Goal: Transaction & Acquisition: Download file/media

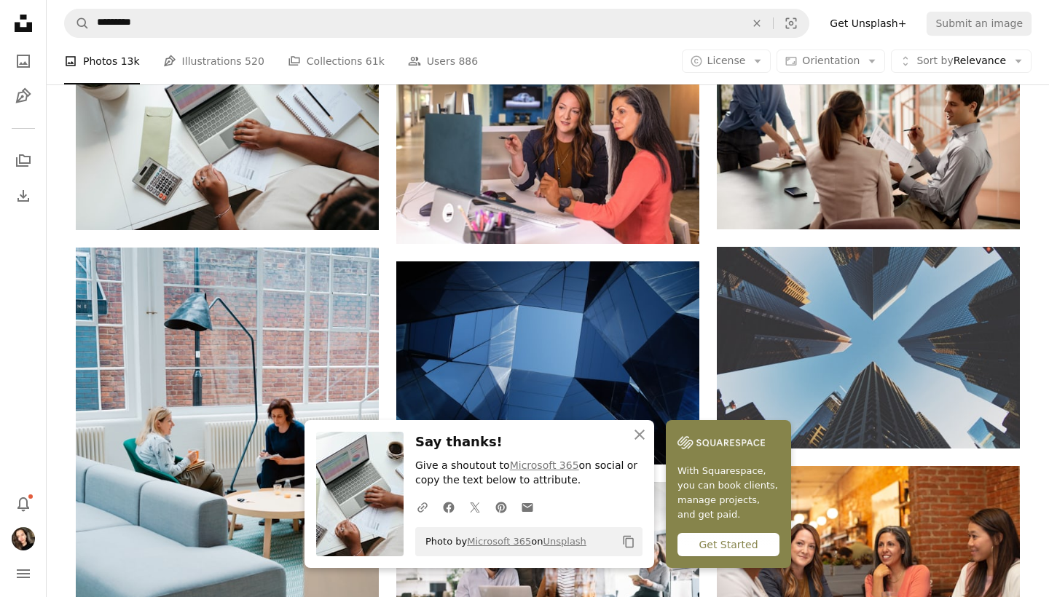
scroll to position [1503, 0]
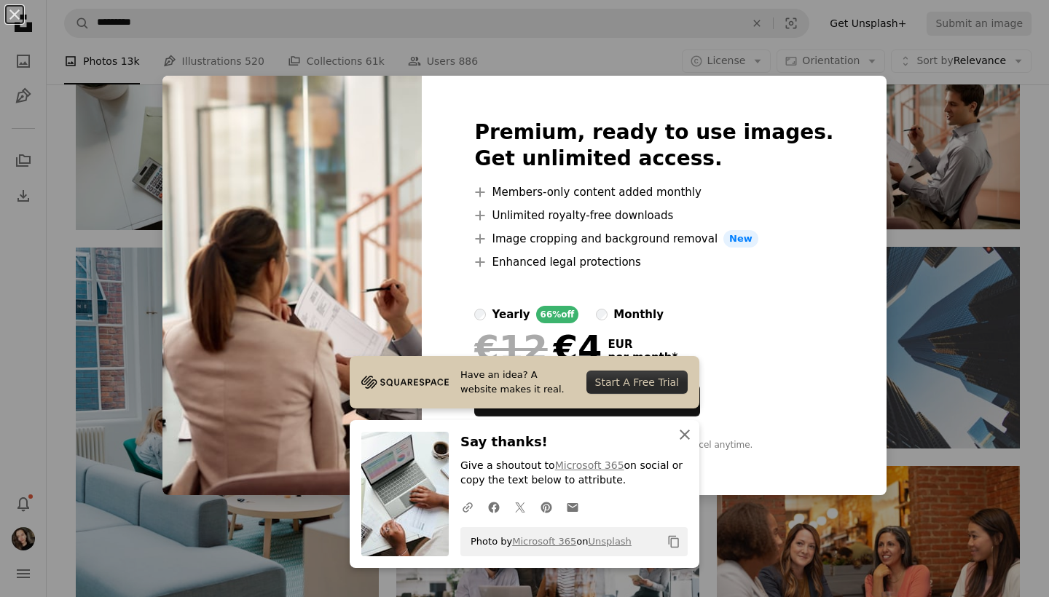
click at [683, 435] on icon "button" at bounding box center [684, 435] width 10 height 10
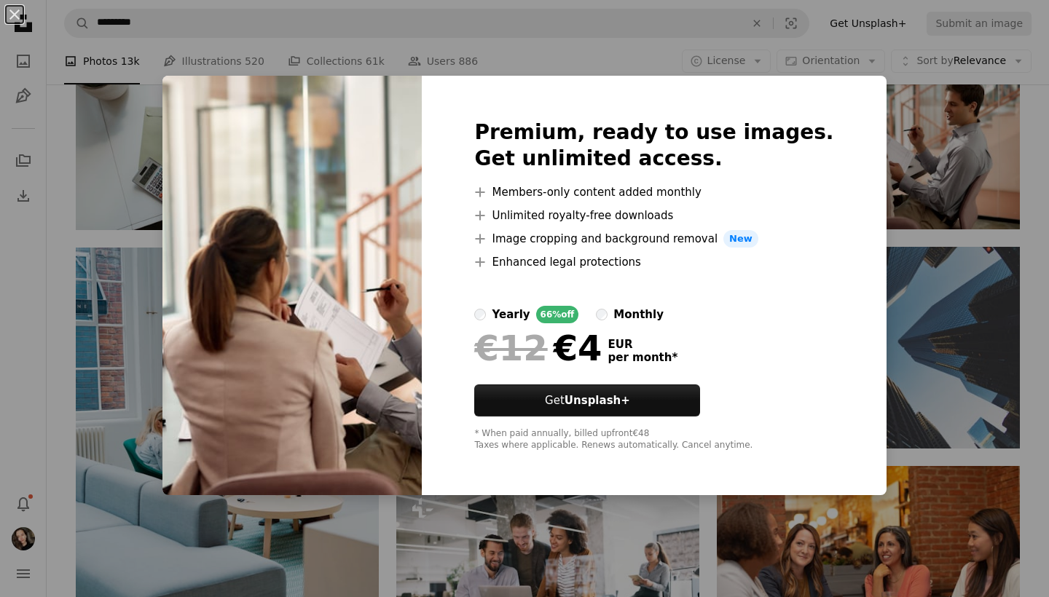
click at [912, 74] on div "An X shape Premium, ready to use images. Get unlimited access. A plus sign Memb…" at bounding box center [524, 298] width 1049 height 597
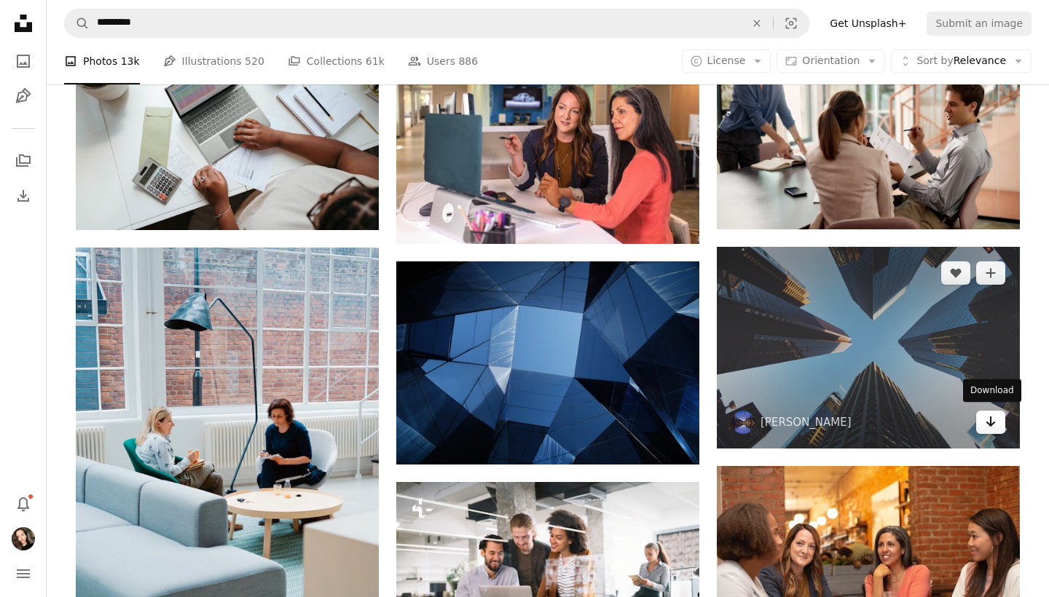
click at [989, 417] on icon "Arrow pointing down" at bounding box center [990, 421] width 12 height 17
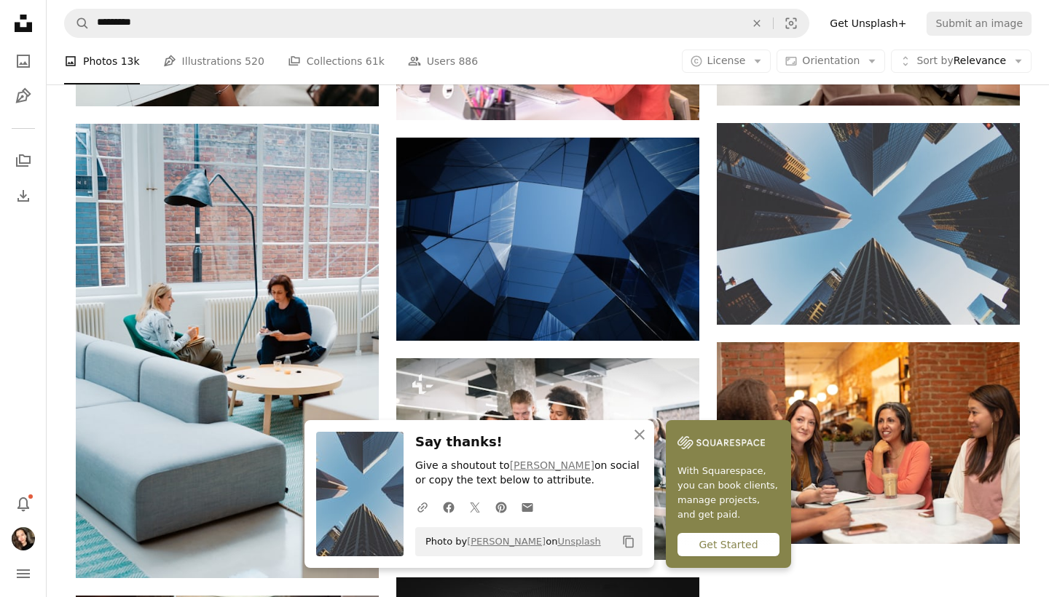
scroll to position [1652, 0]
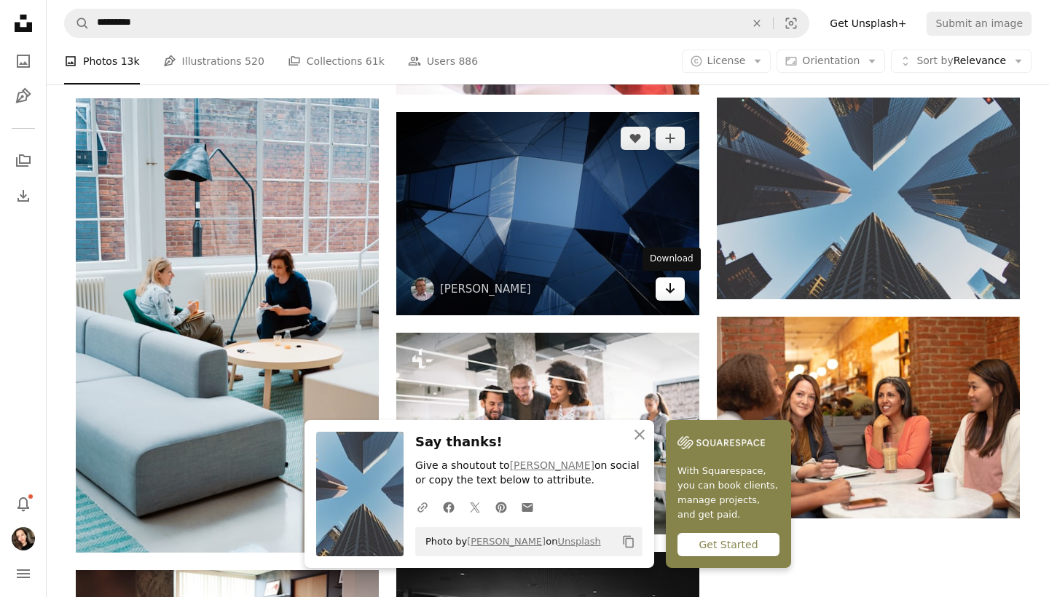
click at [675, 288] on icon "Arrow pointing down" at bounding box center [670, 288] width 12 height 17
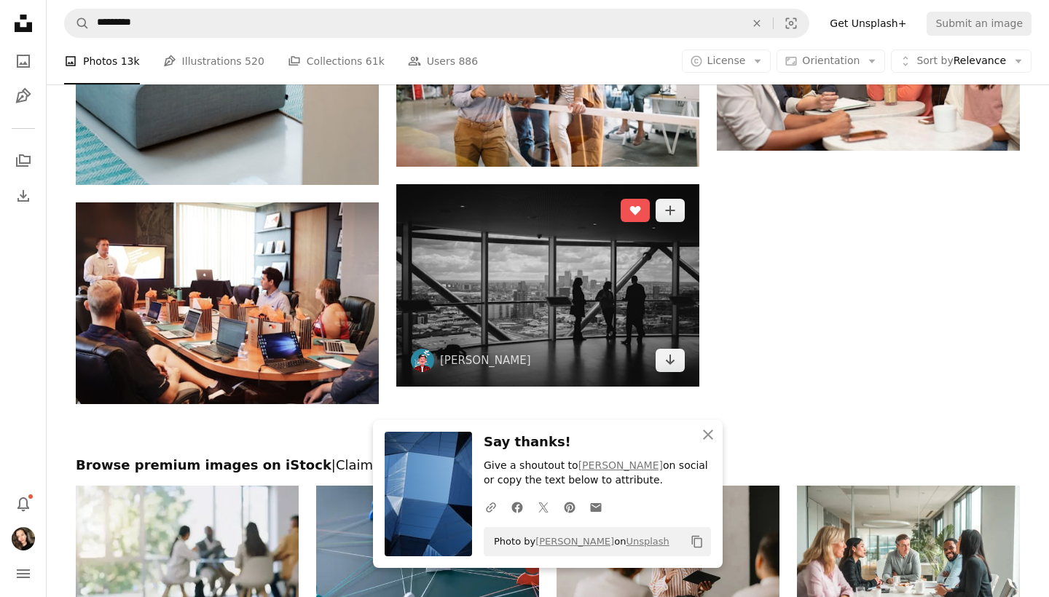
scroll to position [2019, 0]
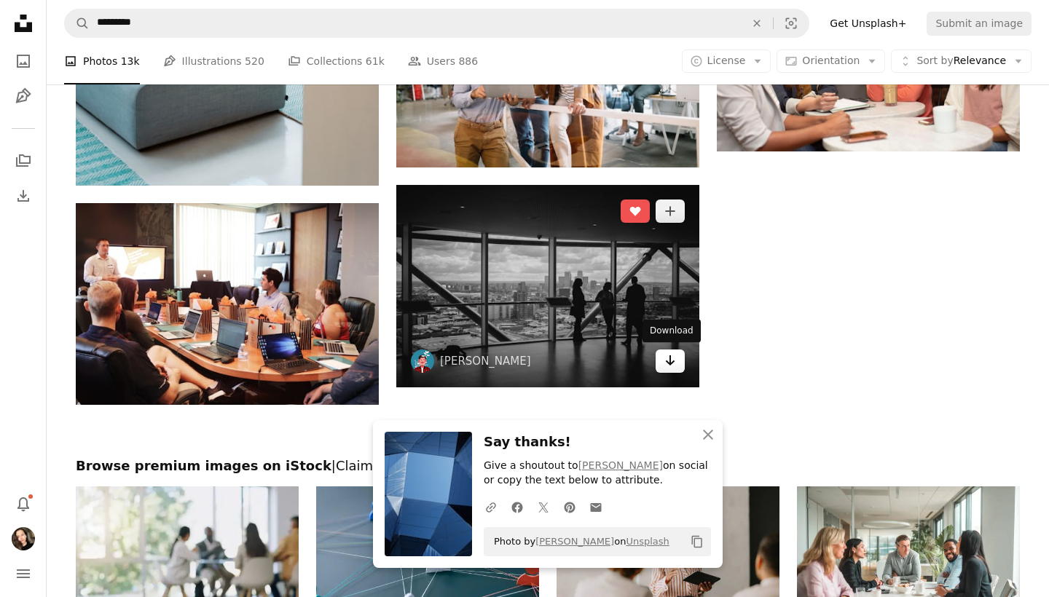
click at [663, 364] on link "Arrow pointing down" at bounding box center [669, 361] width 29 height 23
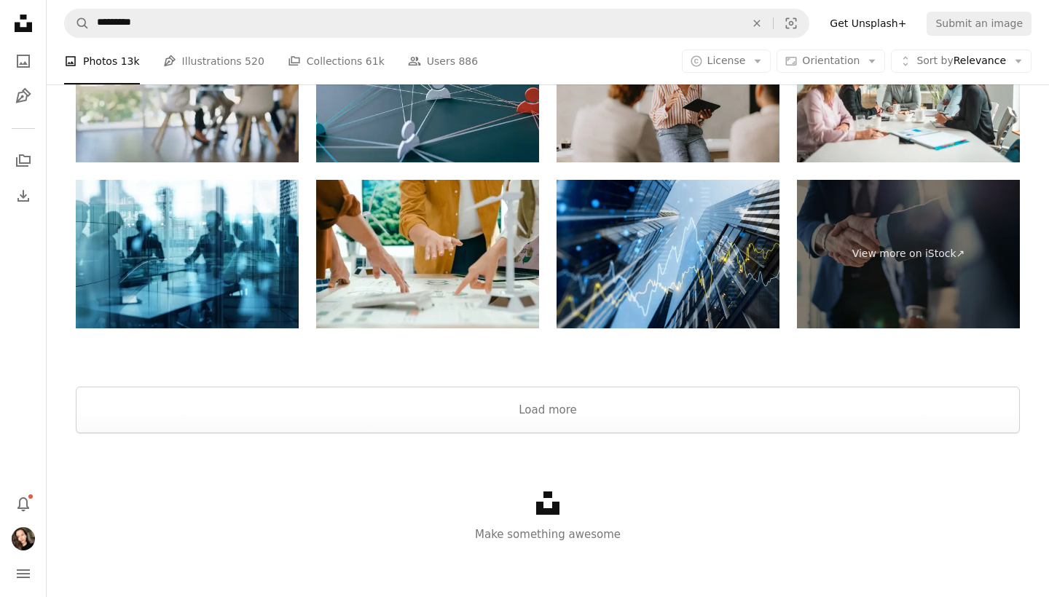
scroll to position [2491, 0]
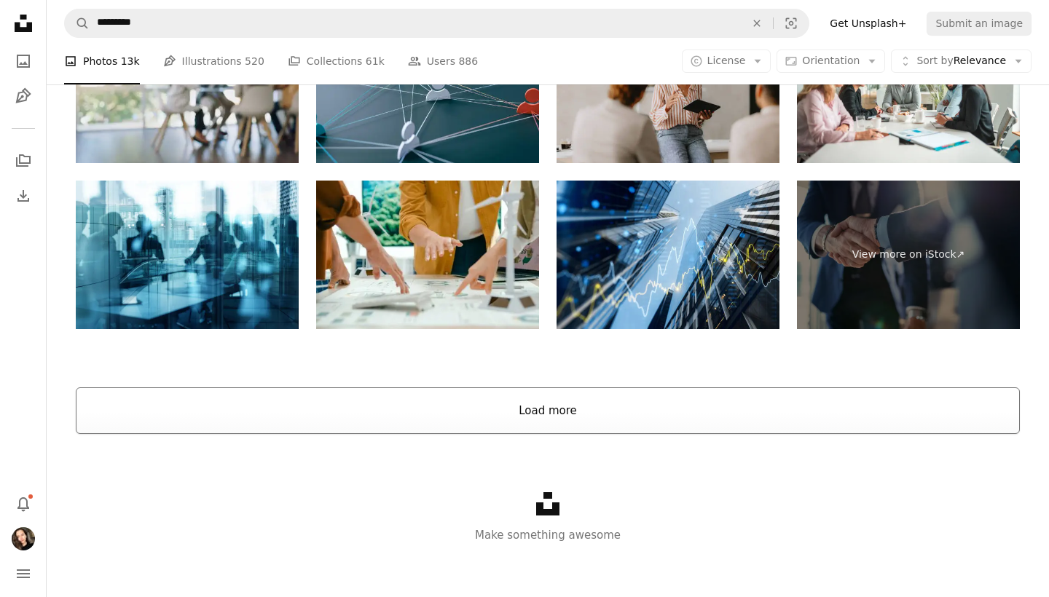
click at [499, 417] on button "Load more" at bounding box center [548, 410] width 944 height 47
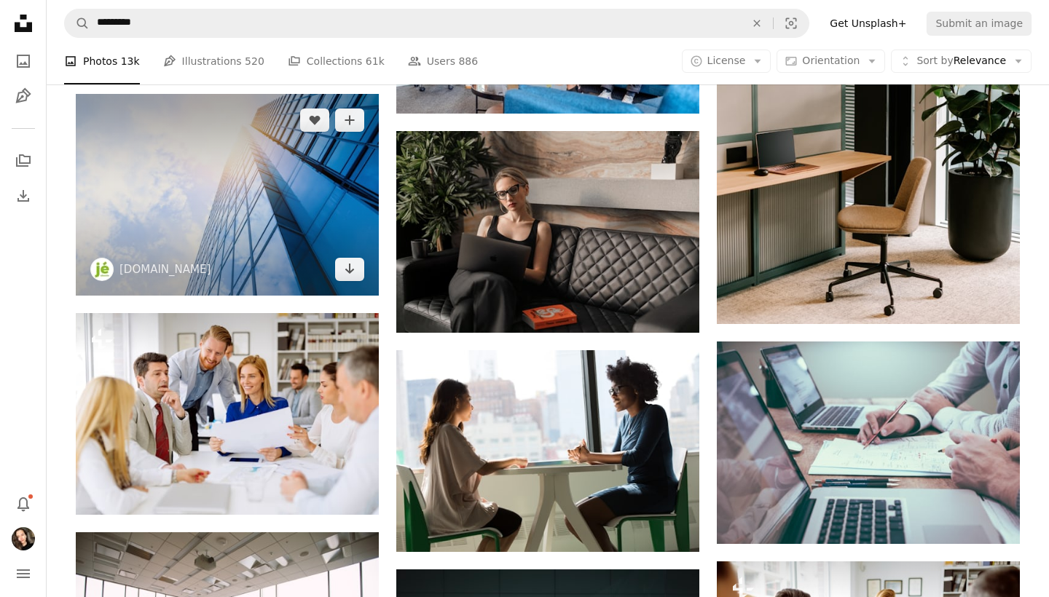
scroll to position [2659, 0]
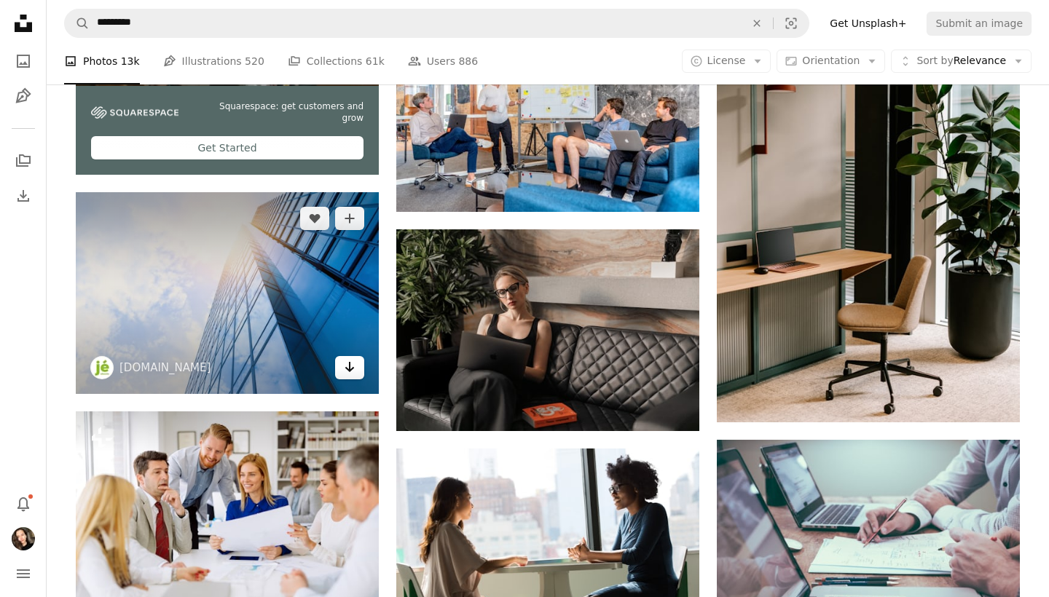
click at [342, 366] on link "Arrow pointing down" at bounding box center [349, 367] width 29 height 23
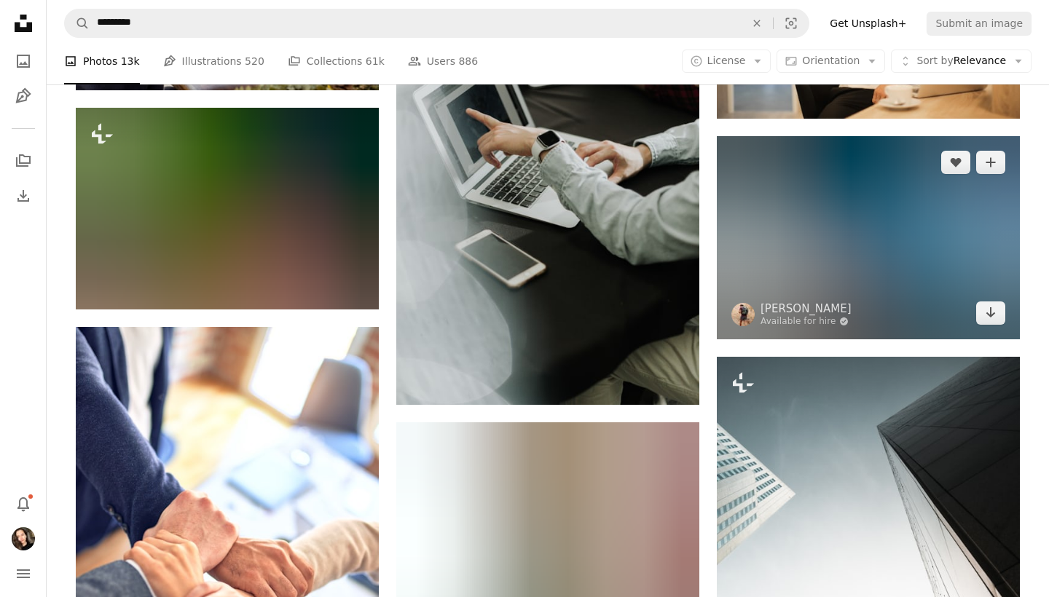
scroll to position [3623, 0]
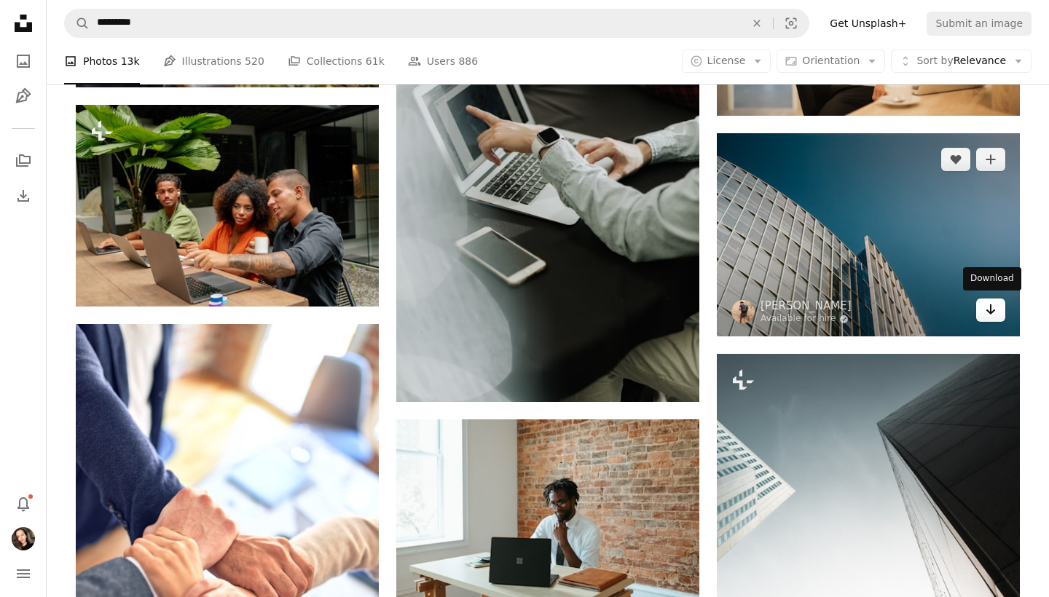
click at [987, 307] on icon "Download" at bounding box center [990, 309] width 9 height 10
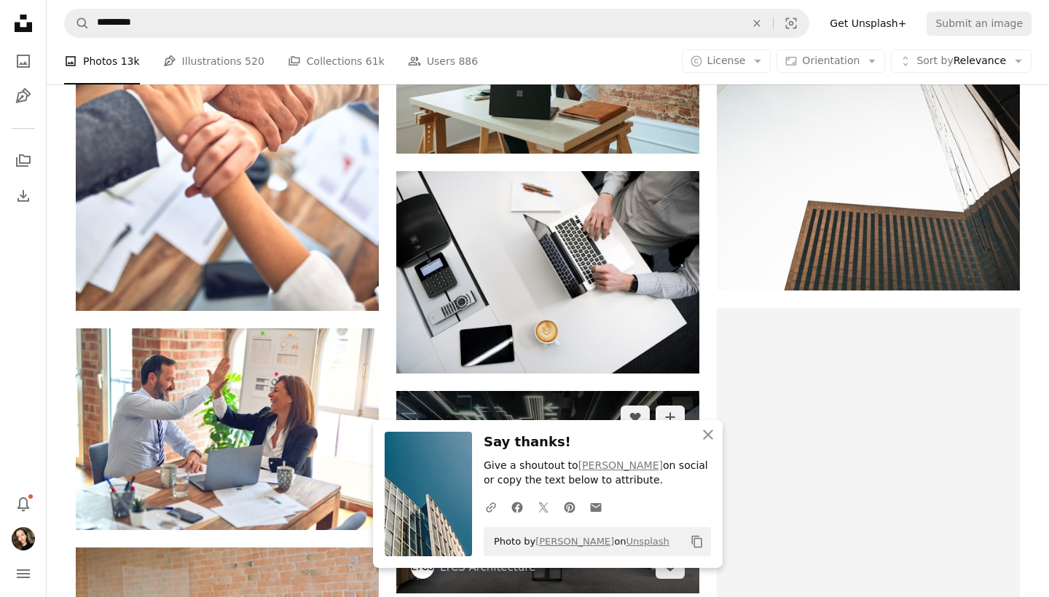
scroll to position [4374, 0]
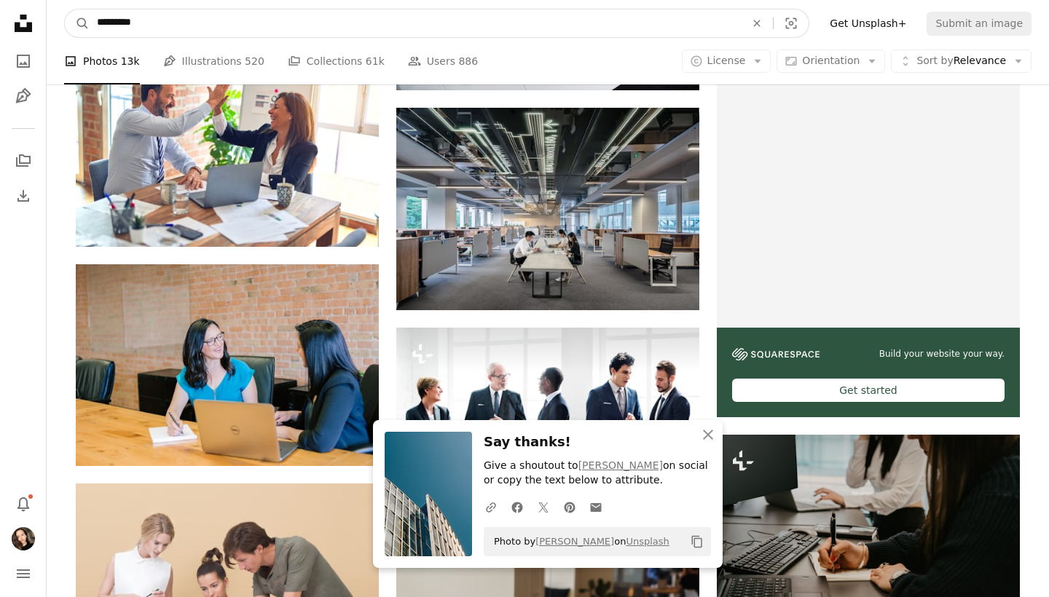
click at [339, 22] on input "*********" at bounding box center [415, 23] width 651 height 28
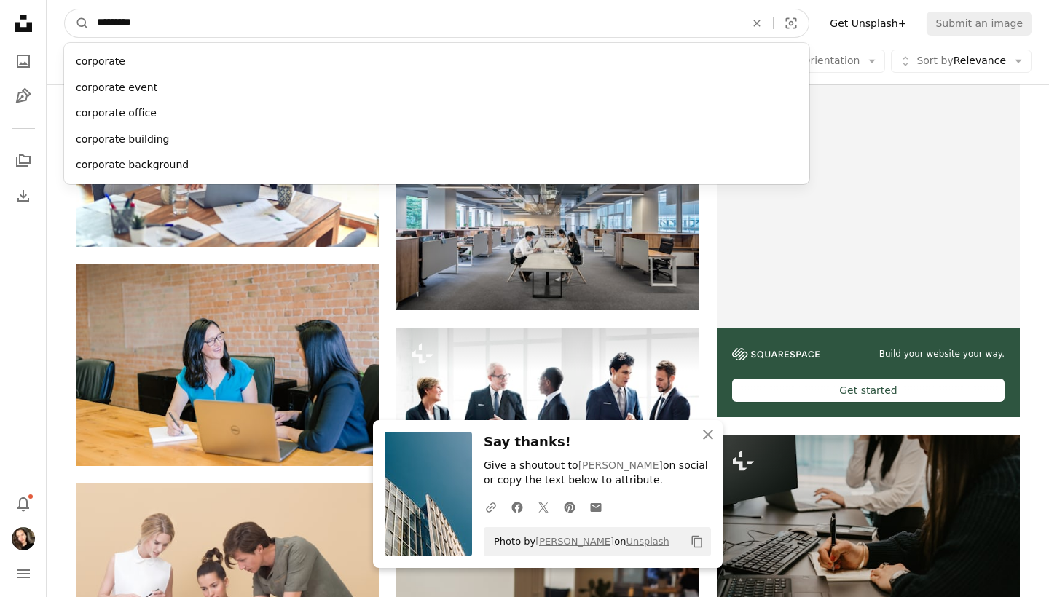
click at [339, 22] on input "*********" at bounding box center [415, 23] width 651 height 28
type input "***"
click at [77, 23] on button "A magnifying glass" at bounding box center [77, 23] width 25 height 28
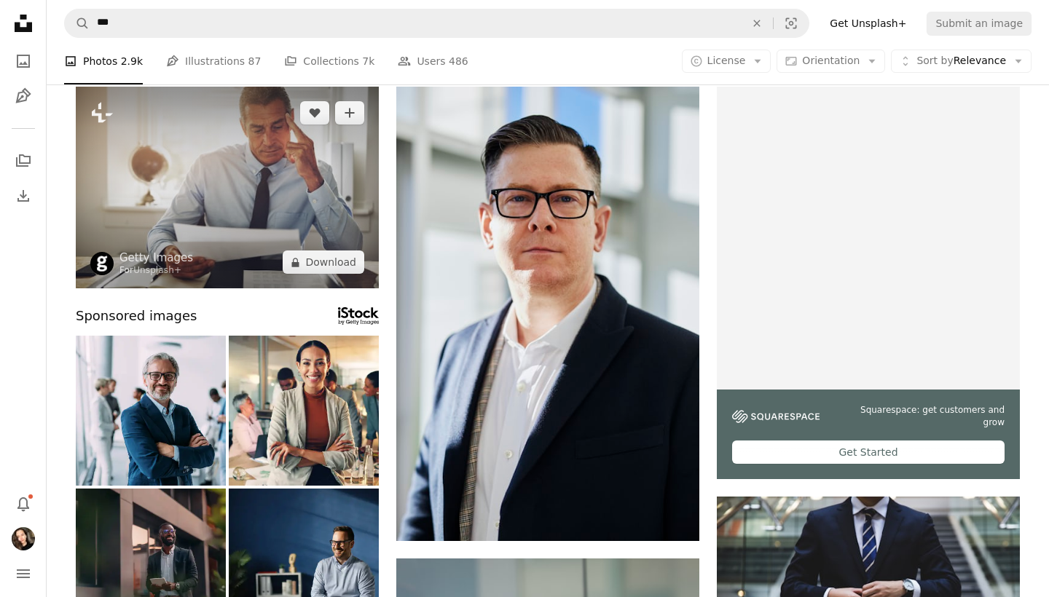
scroll to position [183, 0]
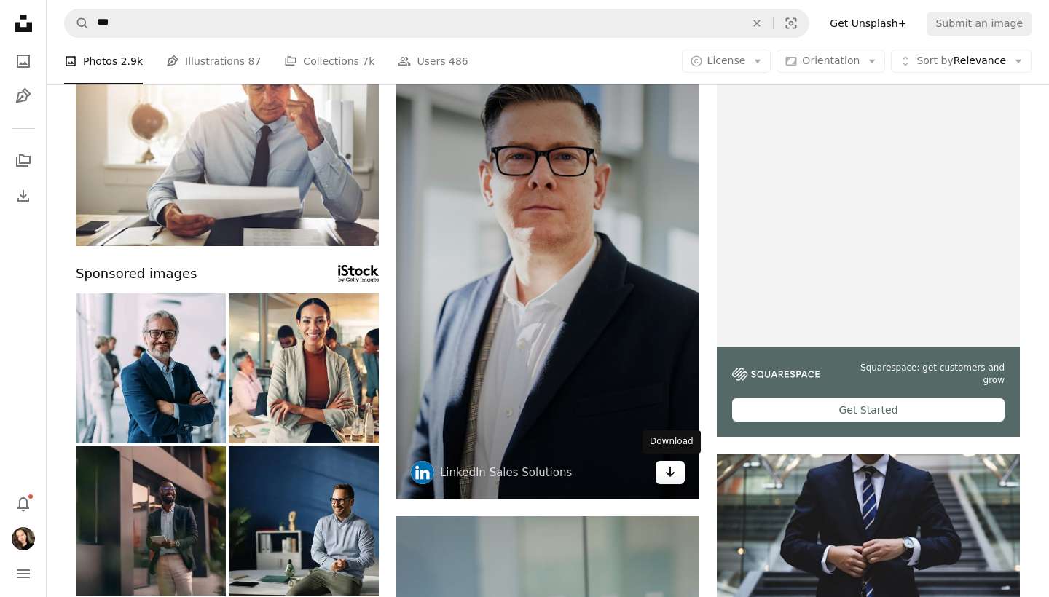
click at [668, 472] on icon "Download" at bounding box center [670, 472] width 9 height 10
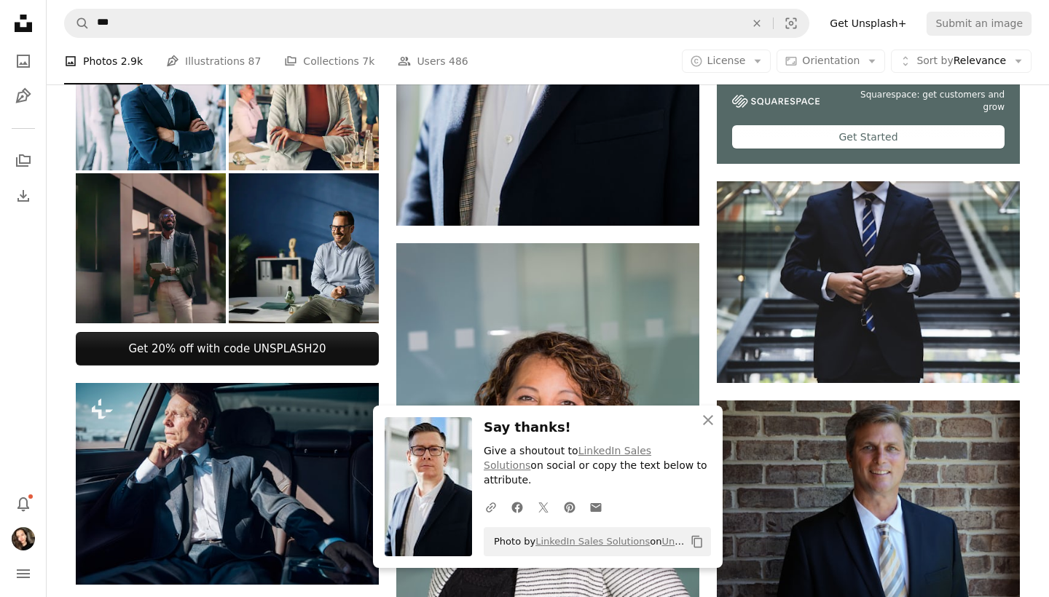
scroll to position [463, 0]
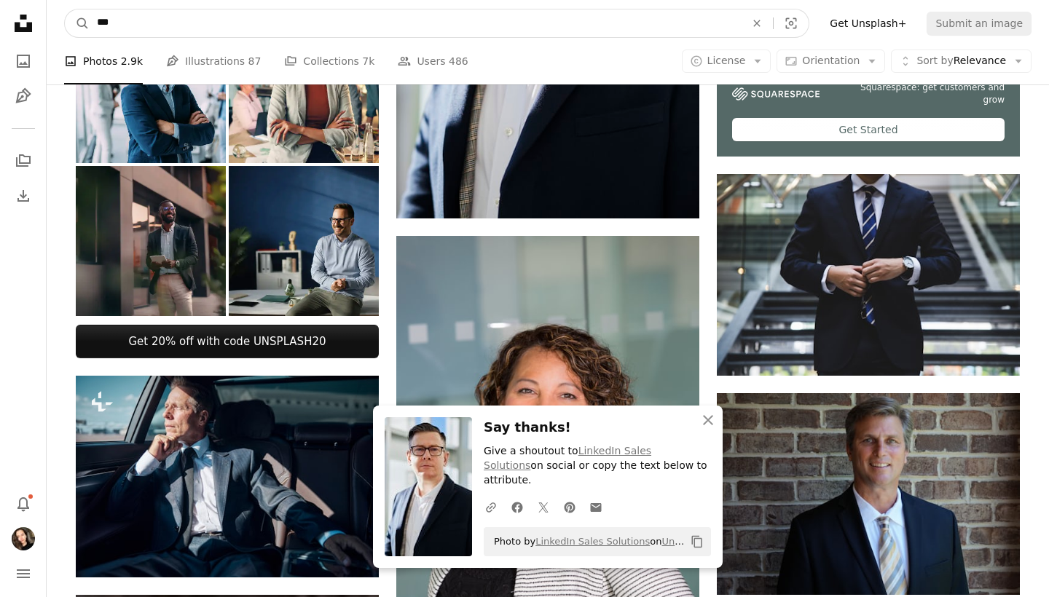
click at [182, 23] on input "***" at bounding box center [415, 23] width 651 height 28
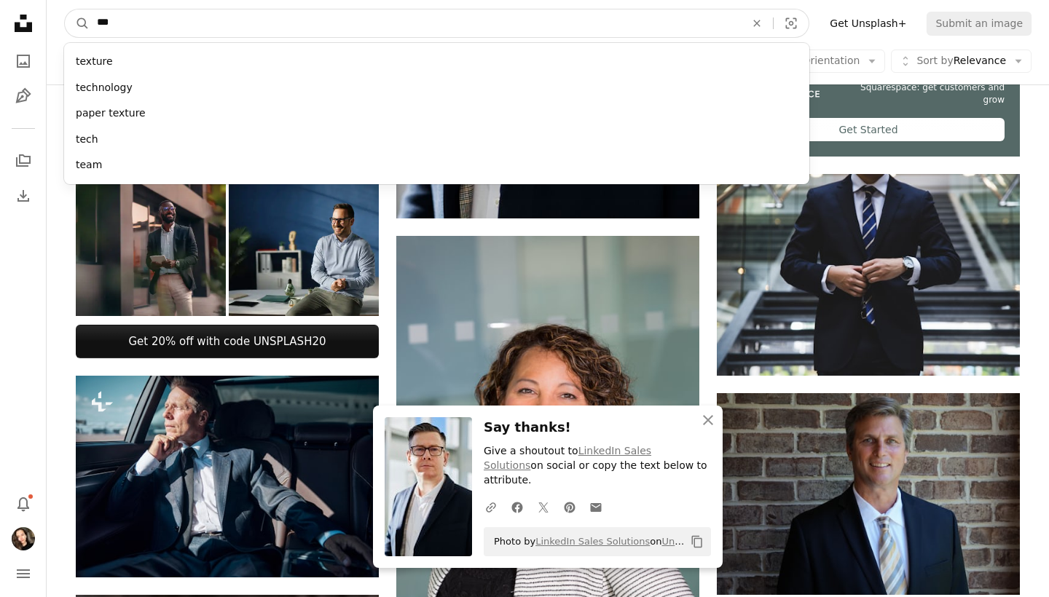
type input "****"
click at [77, 23] on button "A magnifying glass" at bounding box center [77, 23] width 25 height 28
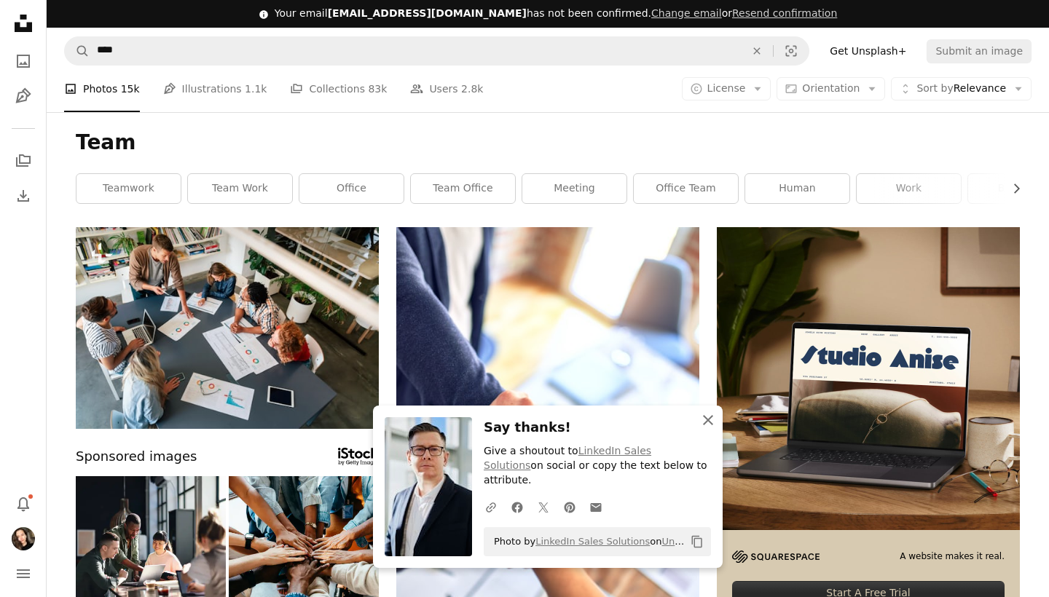
click at [703, 429] on icon "An X shape" at bounding box center [707, 419] width 17 height 17
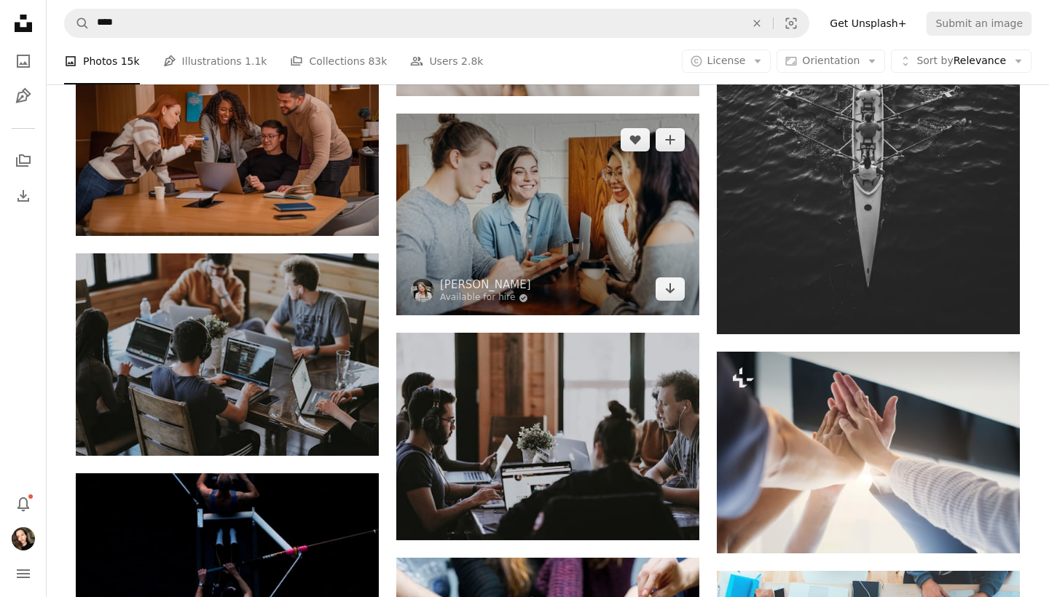
scroll to position [788, 0]
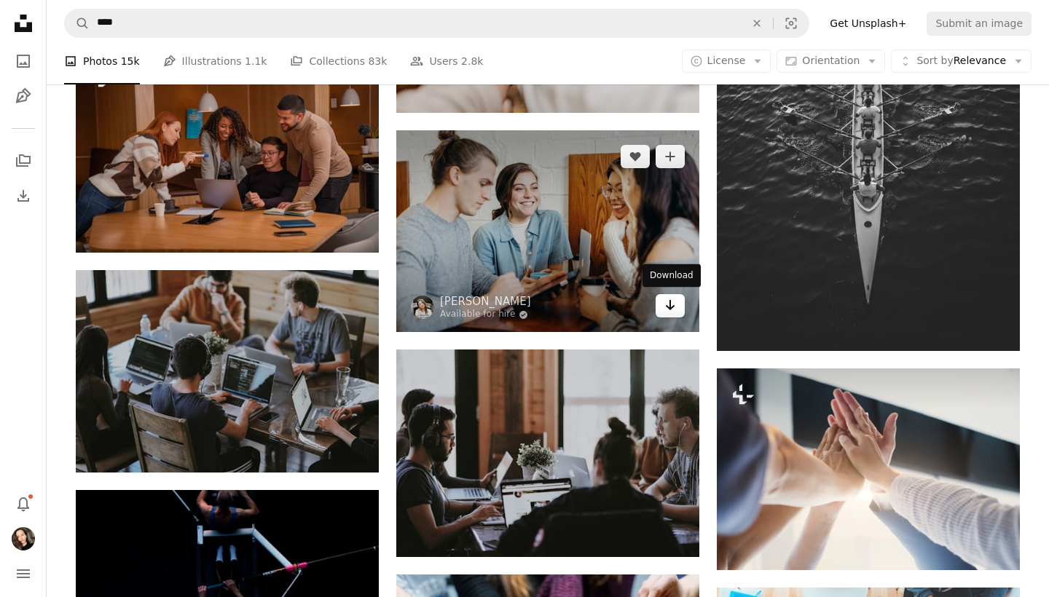
click at [671, 296] on icon "Arrow pointing down" at bounding box center [670, 304] width 12 height 17
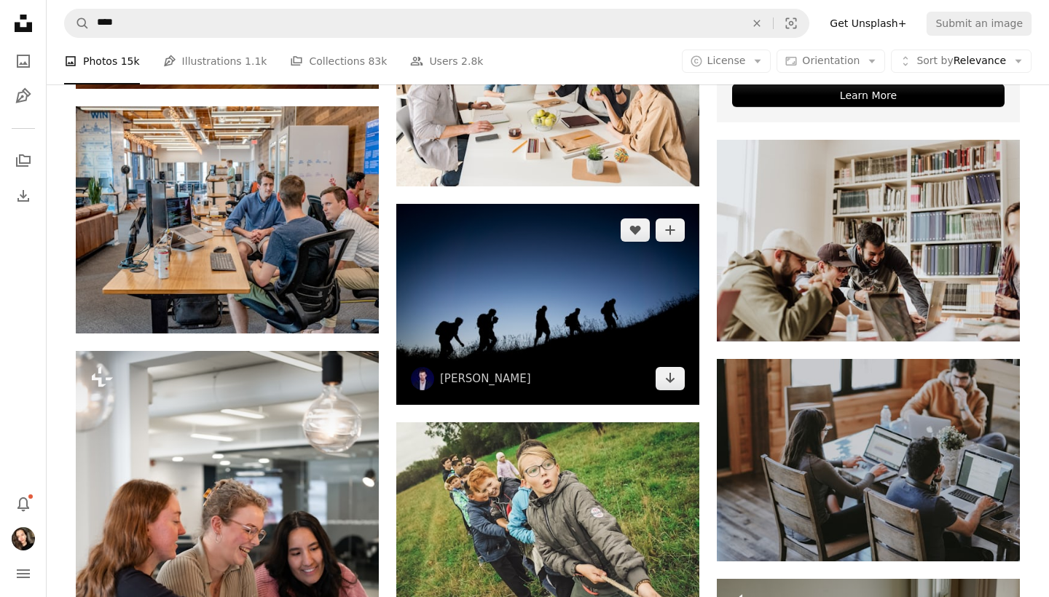
scroll to position [4578, 0]
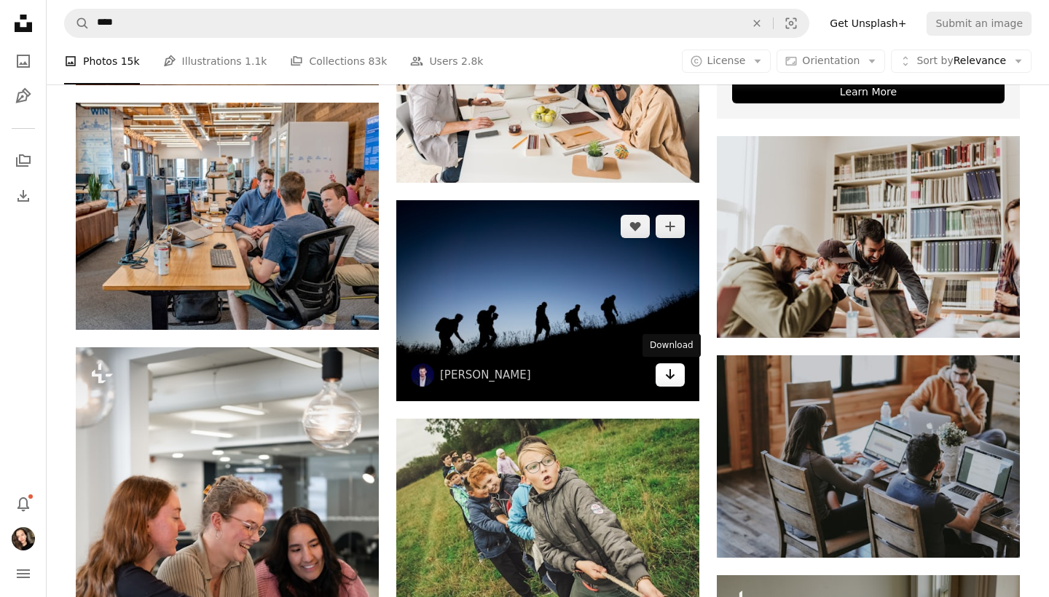
click at [675, 379] on icon "Arrow pointing down" at bounding box center [670, 374] width 12 height 17
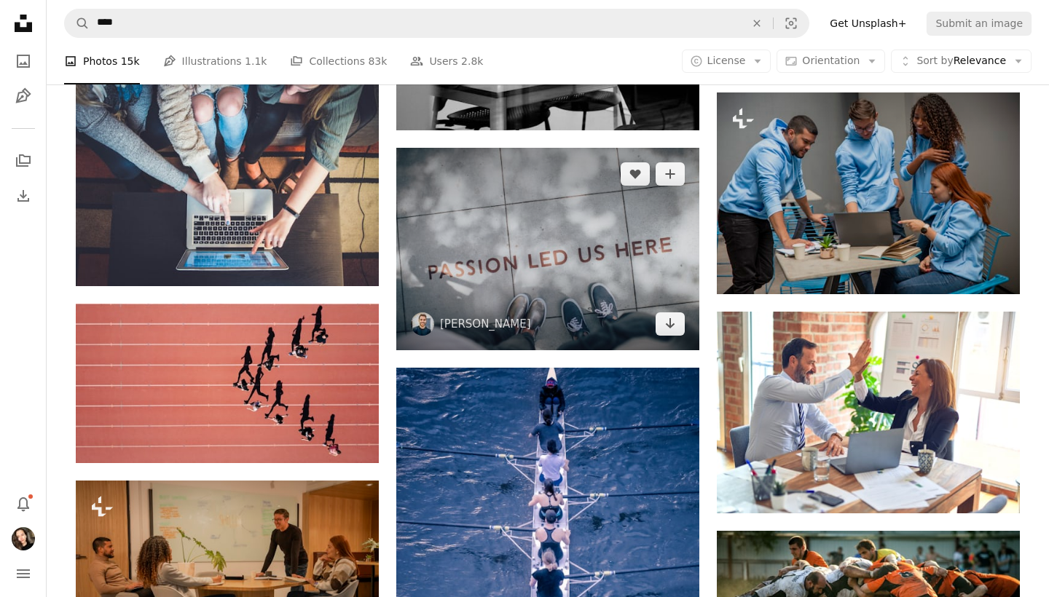
scroll to position [5556, 0]
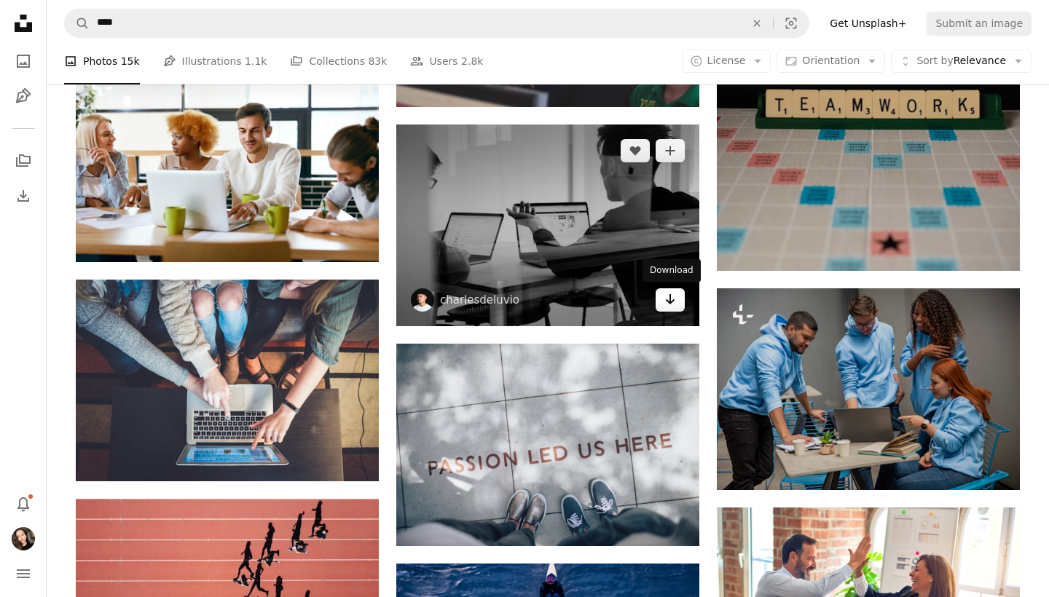
click at [671, 299] on icon "Download" at bounding box center [670, 299] width 9 height 10
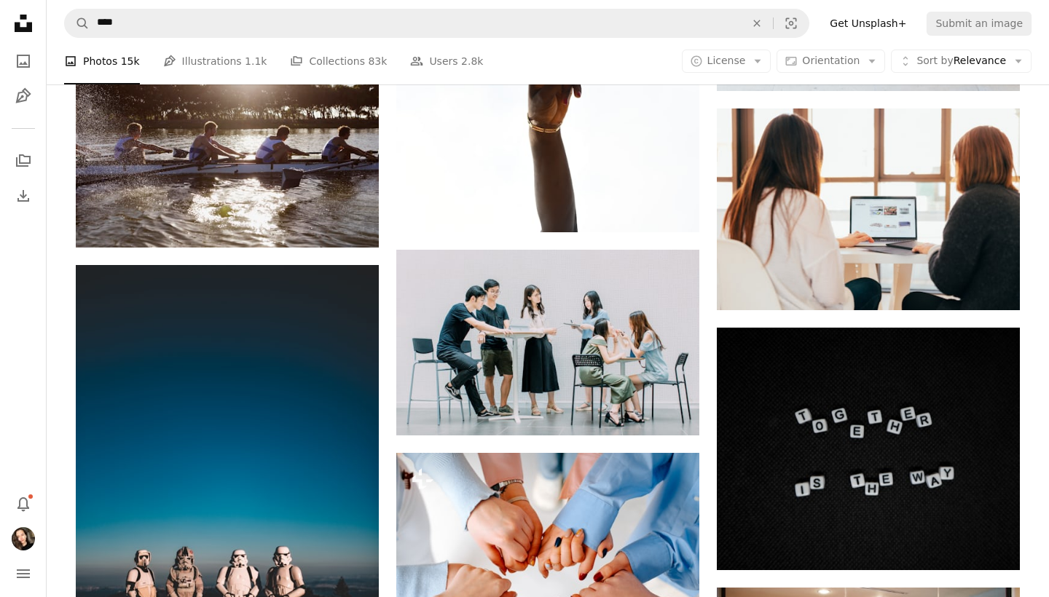
scroll to position [7467, 0]
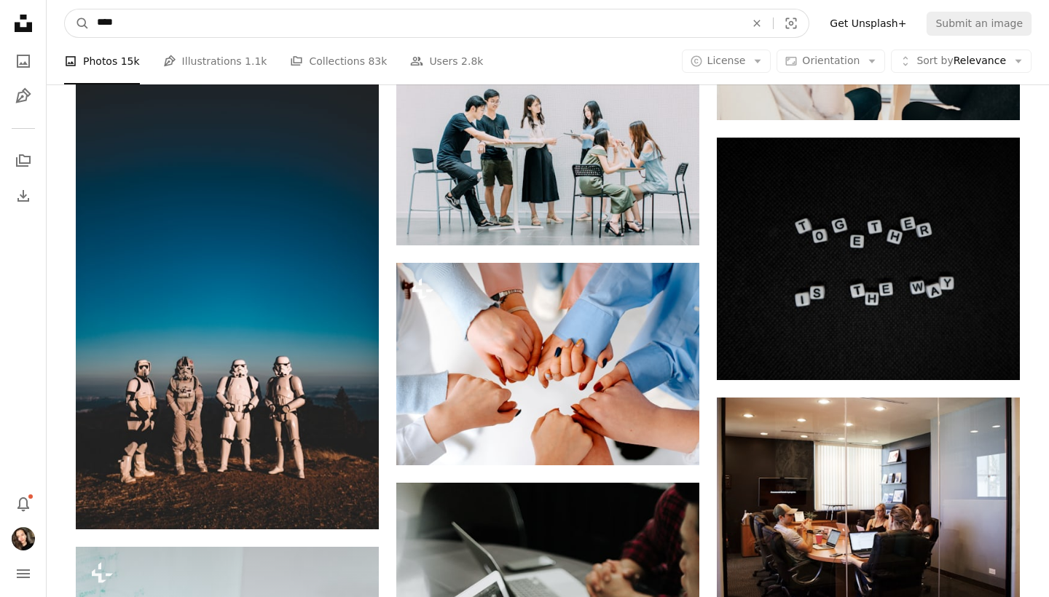
click at [547, 22] on input "****" at bounding box center [415, 23] width 651 height 28
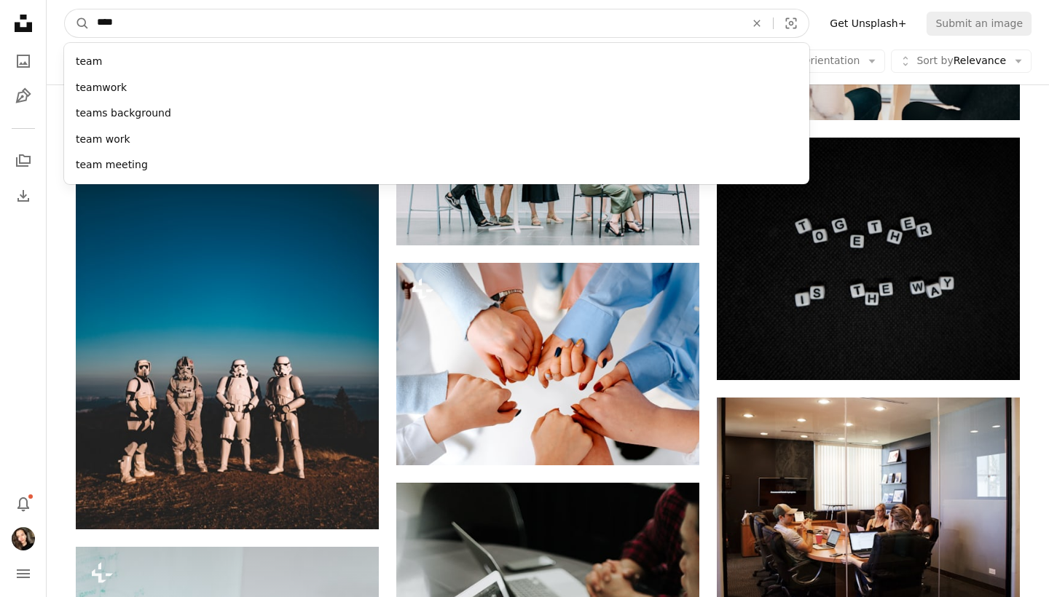
click at [547, 22] on input "****" at bounding box center [415, 23] width 651 height 28
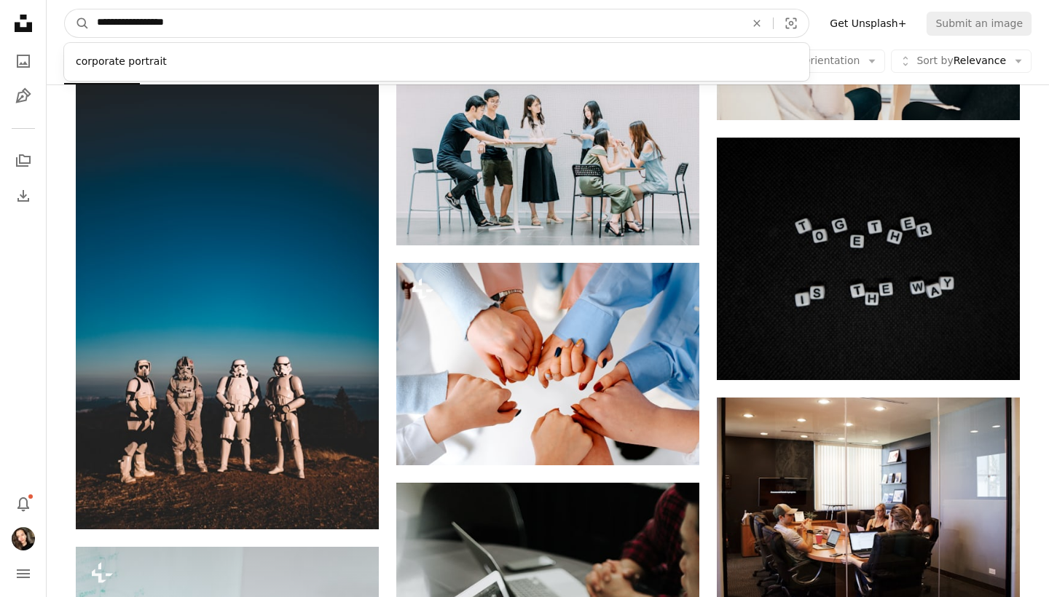
type input "**********"
click at [77, 23] on button "A magnifying glass" at bounding box center [77, 23] width 25 height 28
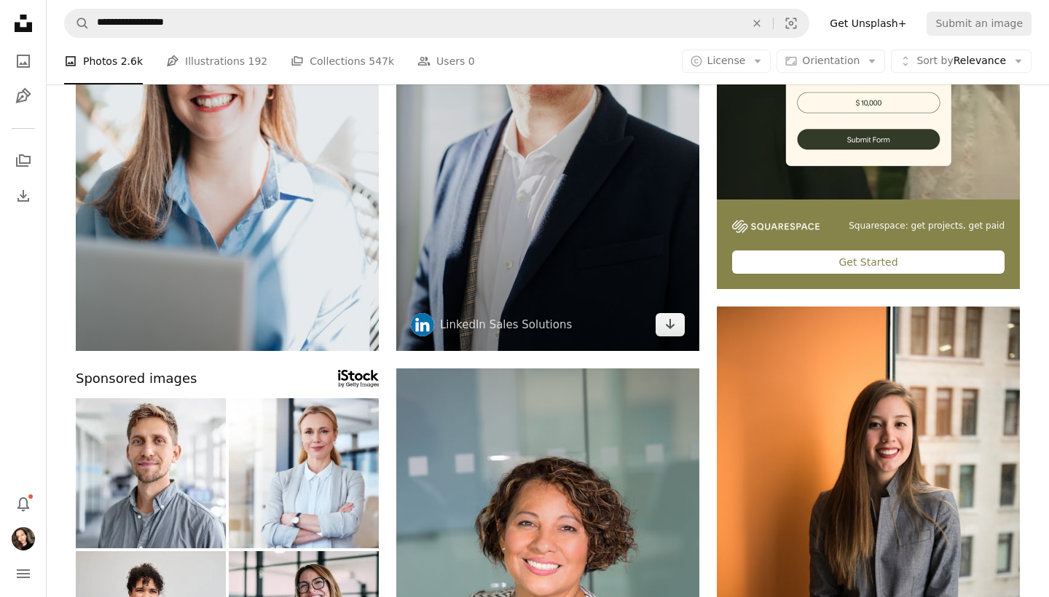
scroll to position [636, 0]
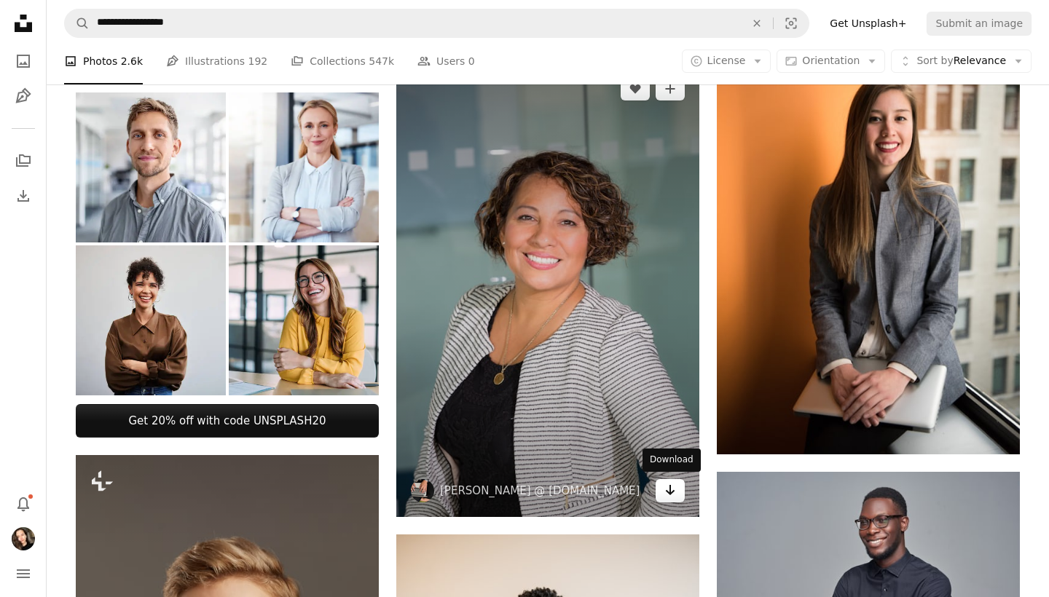
click at [676, 494] on link "Arrow pointing down" at bounding box center [669, 490] width 29 height 23
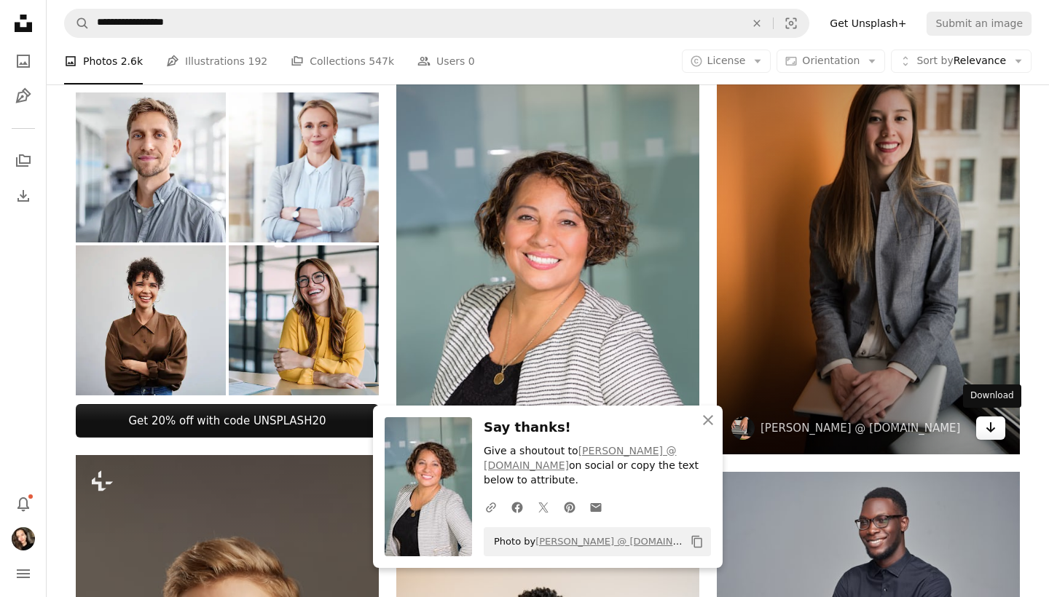
click at [1000, 424] on link "Arrow pointing down" at bounding box center [990, 428] width 29 height 23
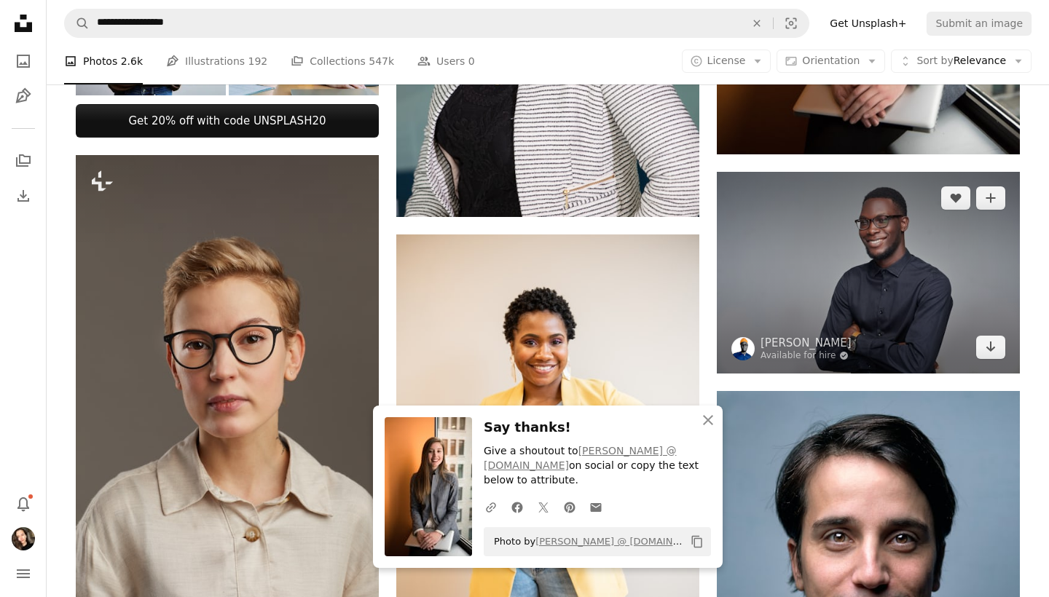
scroll to position [1003, 0]
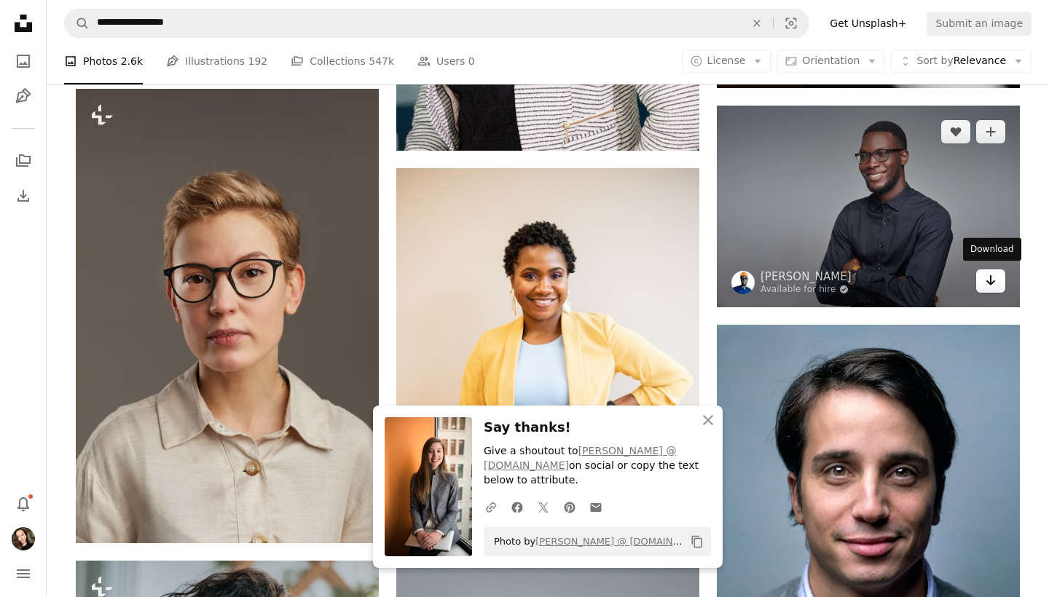
click at [989, 281] on icon "Arrow pointing down" at bounding box center [990, 280] width 12 height 17
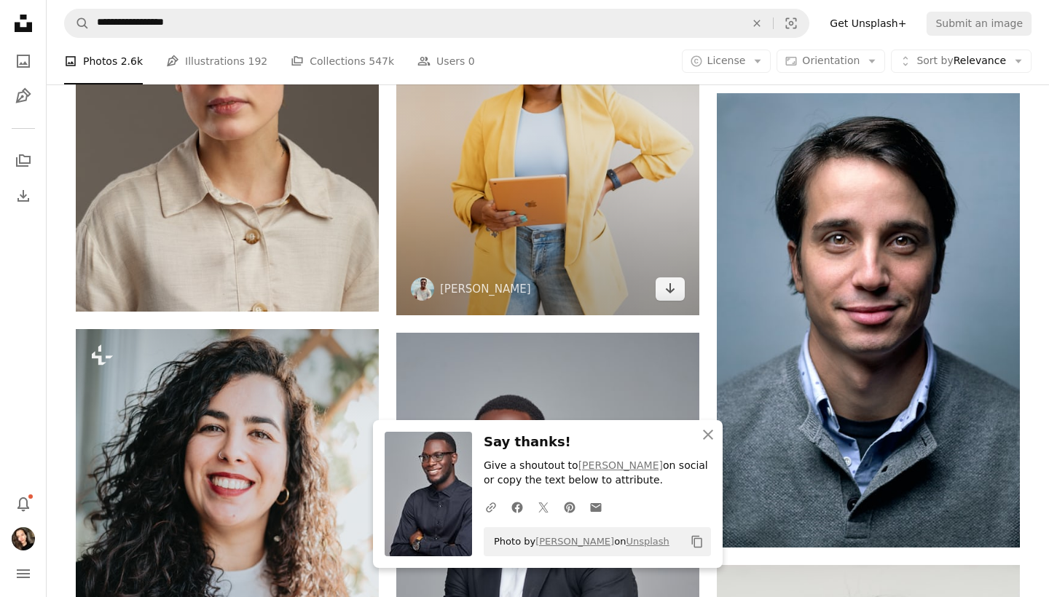
scroll to position [1353, 0]
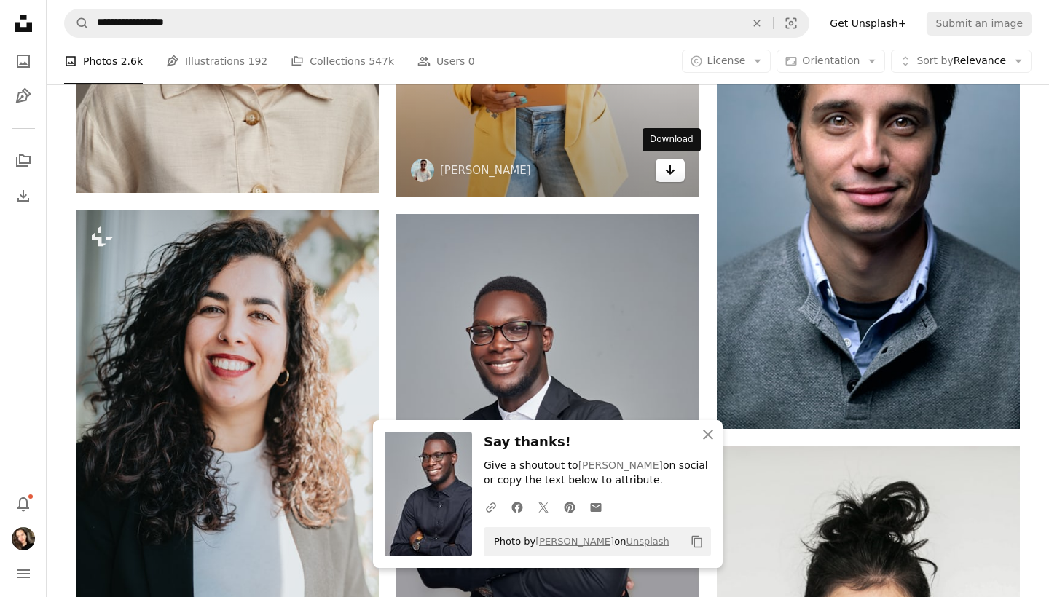
click at [667, 172] on icon "Arrow pointing down" at bounding box center [670, 169] width 12 height 17
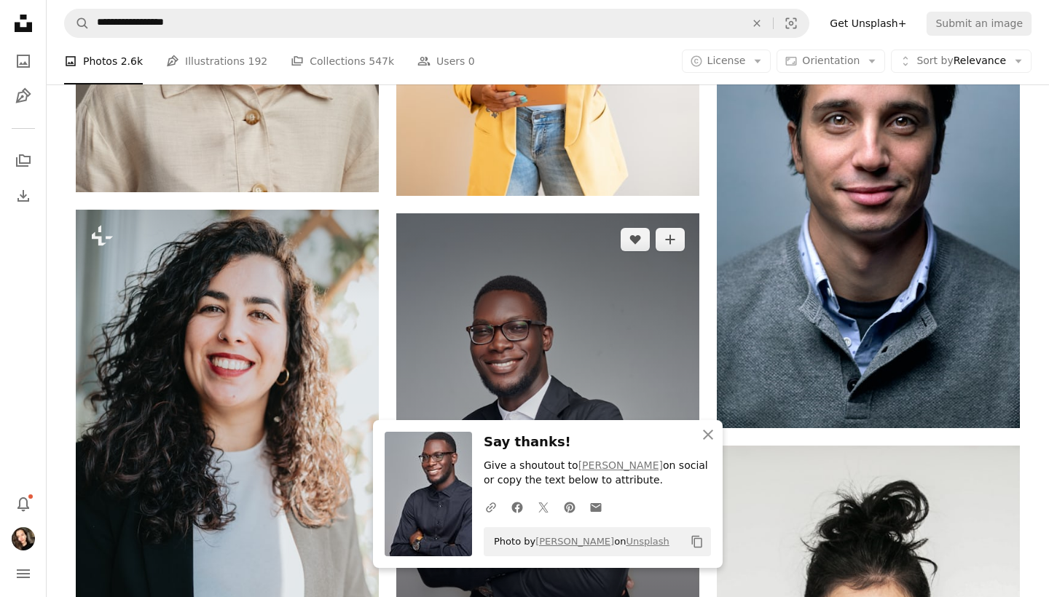
scroll to position [1608, 0]
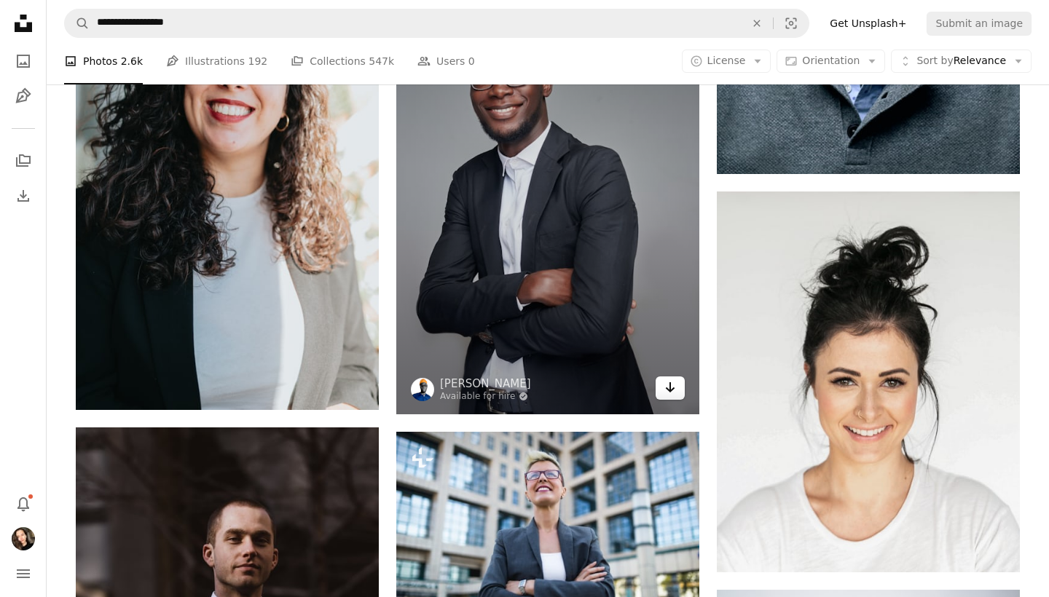
click at [671, 383] on icon "Arrow pointing down" at bounding box center [670, 387] width 12 height 17
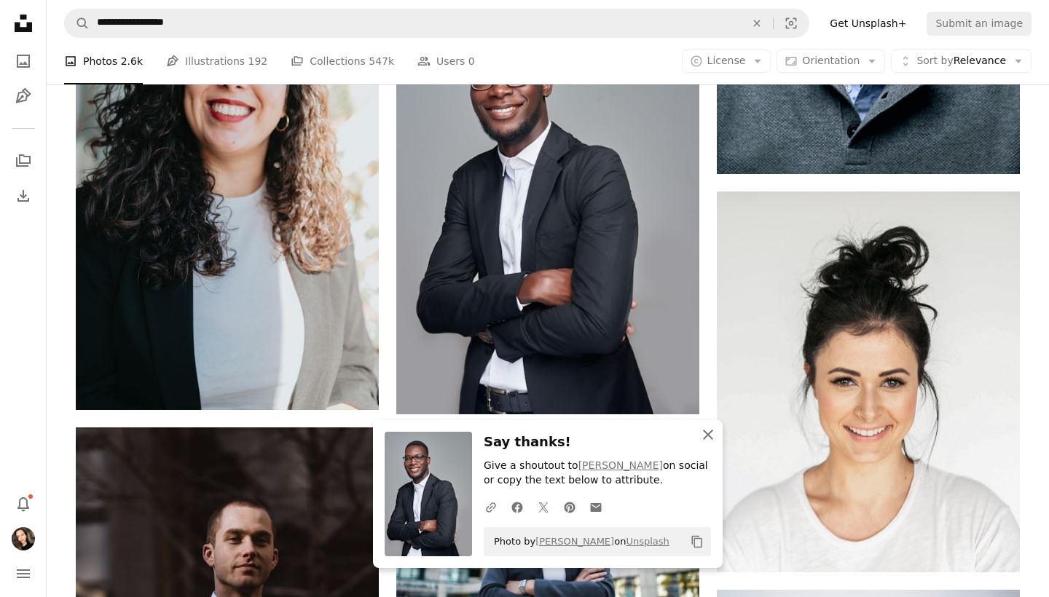
click at [708, 438] on icon "button" at bounding box center [708, 435] width 10 height 10
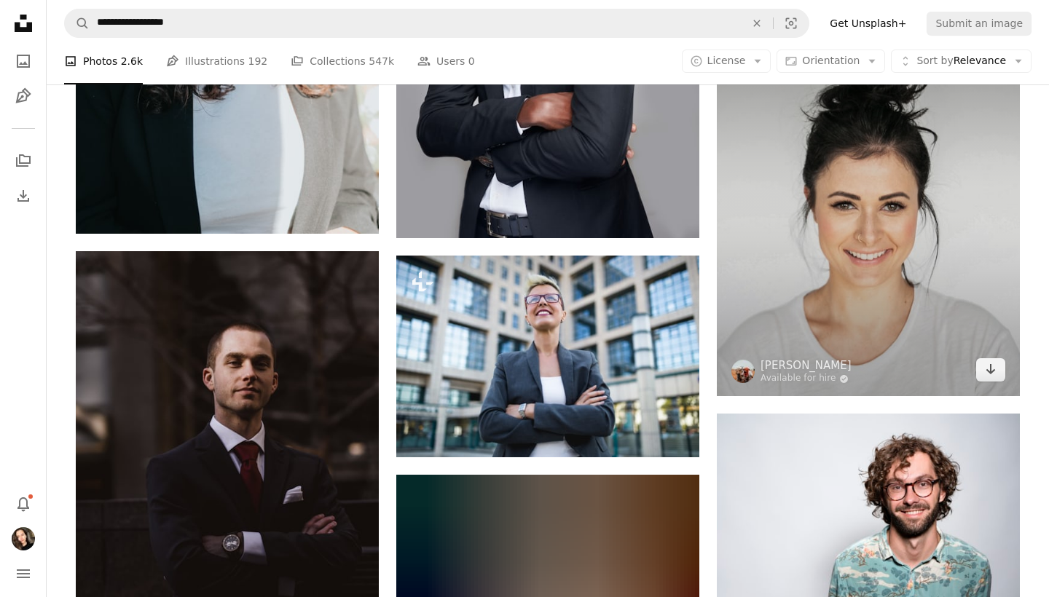
scroll to position [1803, 0]
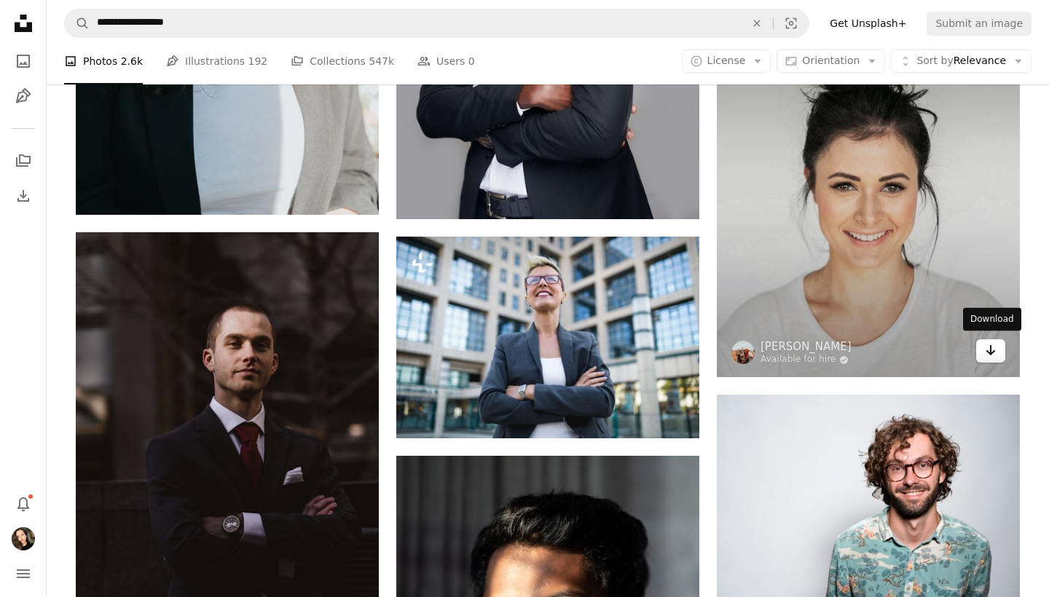
click at [984, 342] on icon "Arrow pointing down" at bounding box center [990, 350] width 12 height 17
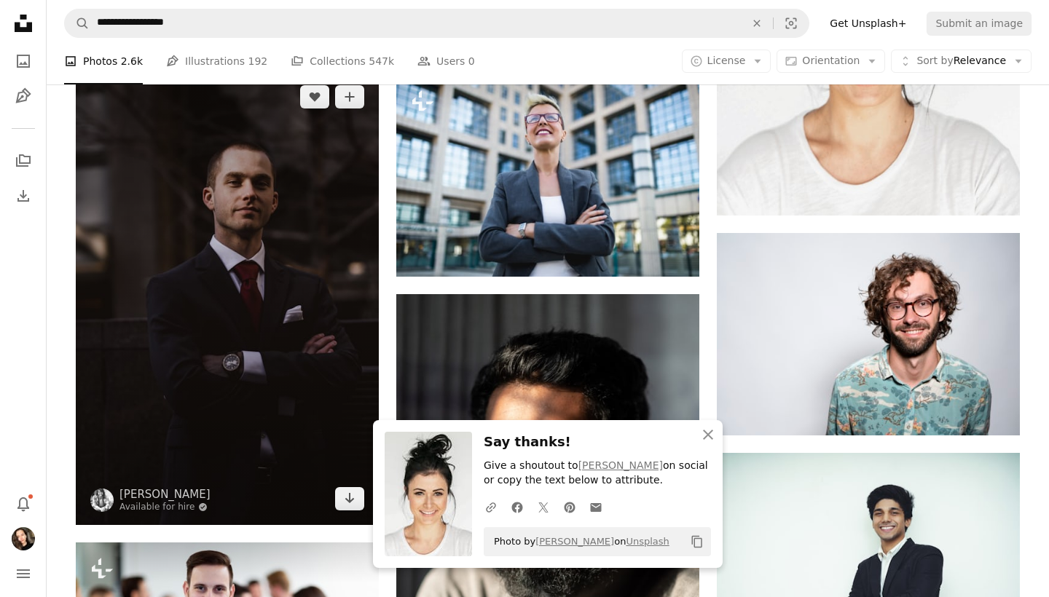
scroll to position [1982, 0]
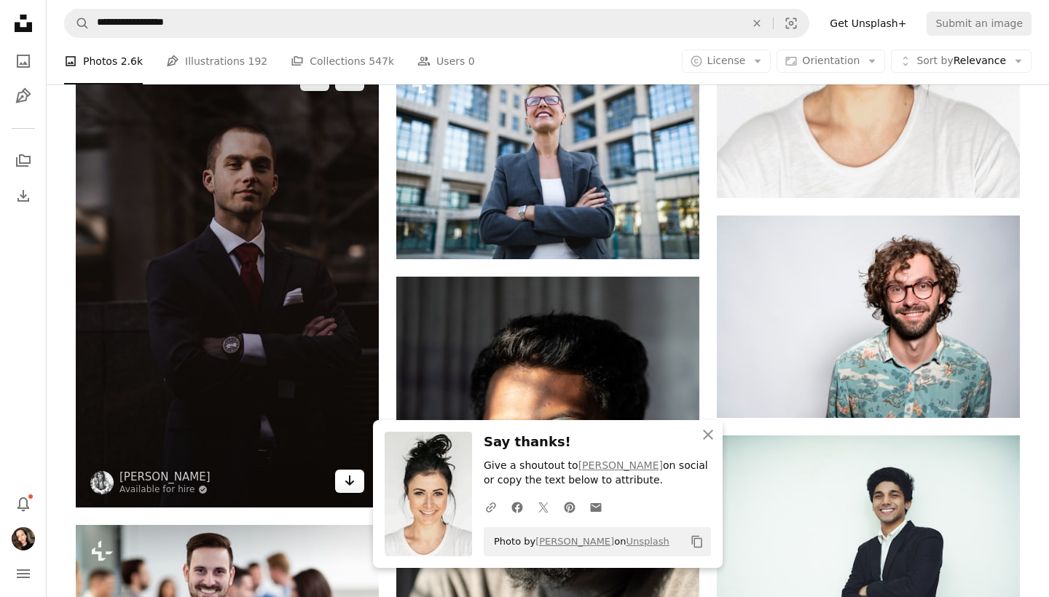
click at [345, 479] on icon "Arrow pointing down" at bounding box center [350, 480] width 12 height 17
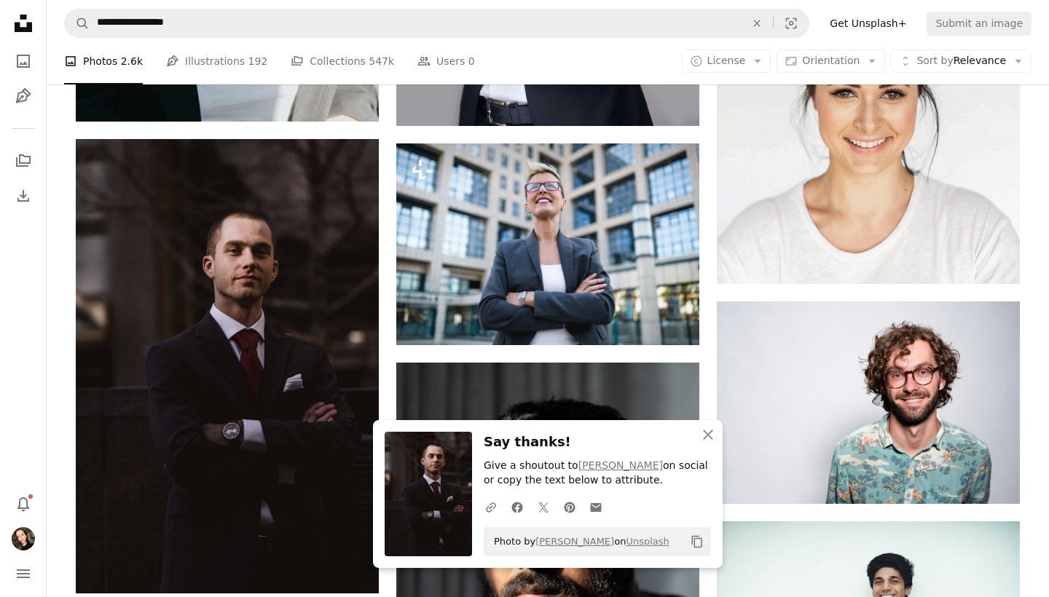
scroll to position [1856, 0]
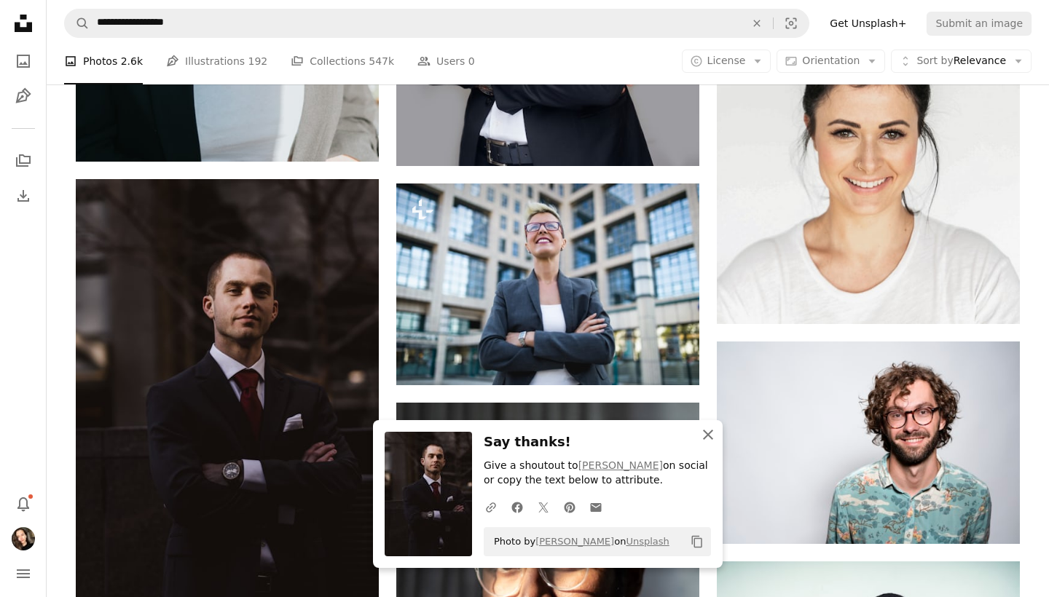
click at [699, 441] on icon "An X shape" at bounding box center [707, 434] width 17 height 17
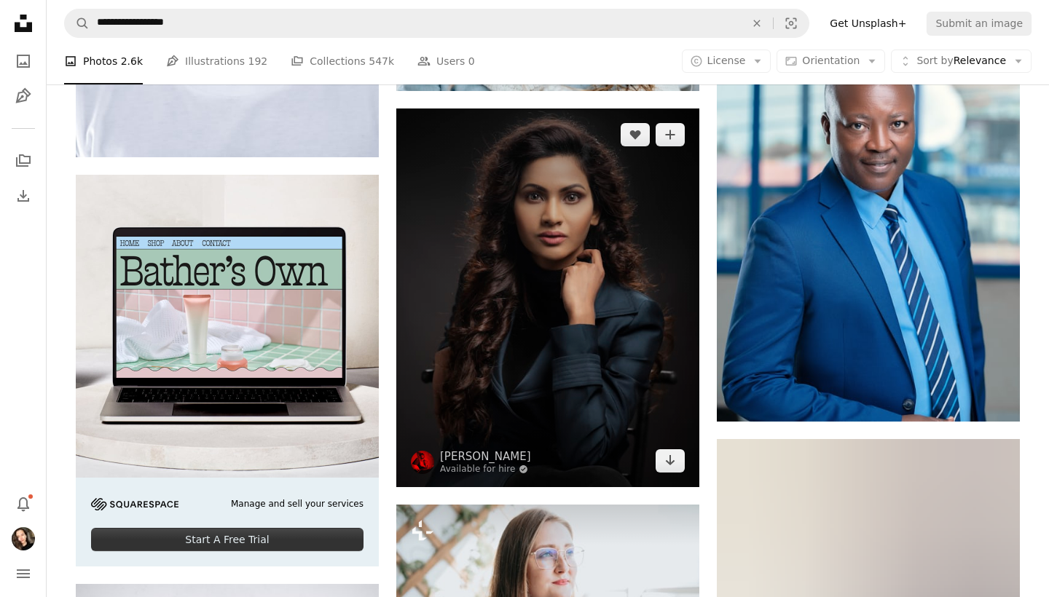
scroll to position [3077, 0]
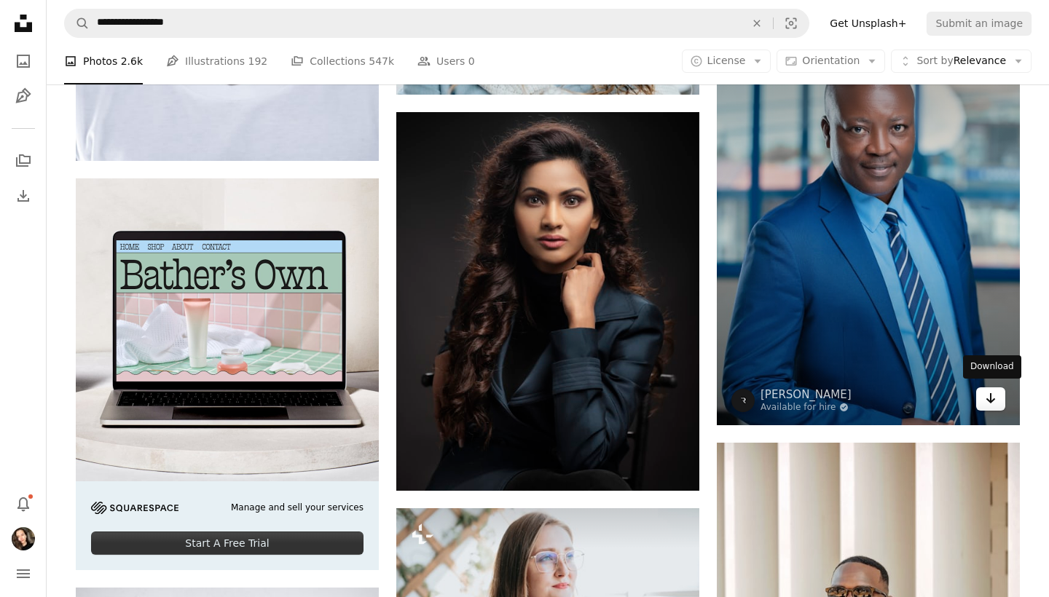
click at [990, 401] on icon "Arrow pointing down" at bounding box center [990, 398] width 12 height 17
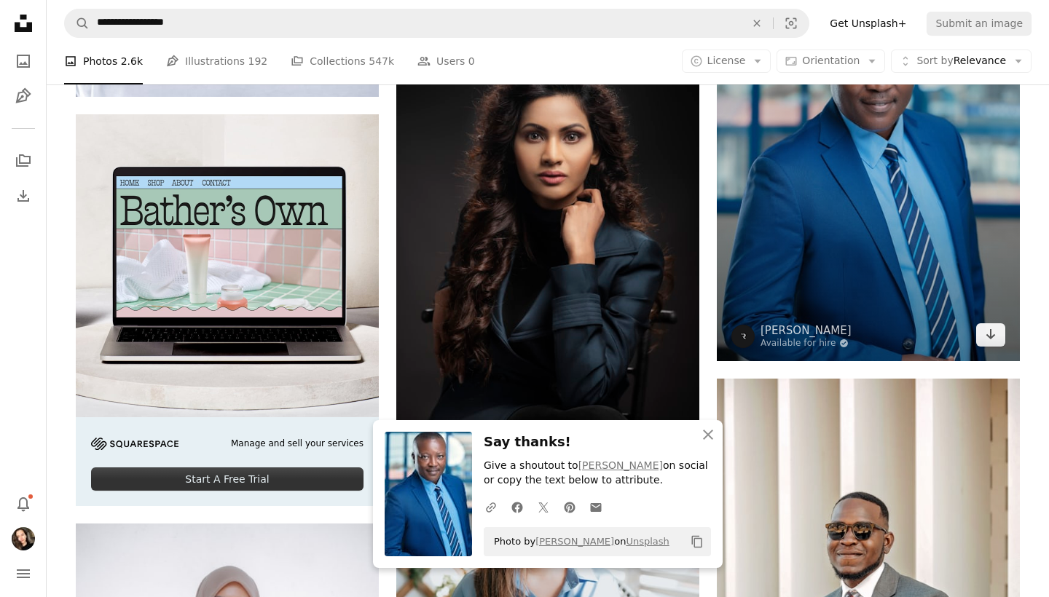
scroll to position [3184, 0]
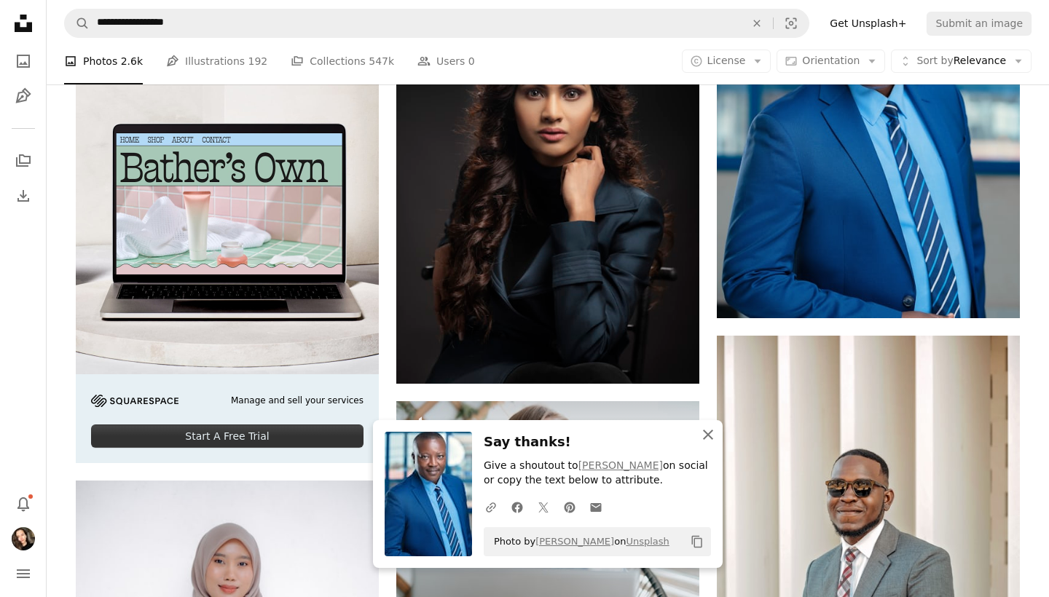
click at [709, 435] on icon "button" at bounding box center [708, 435] width 10 height 10
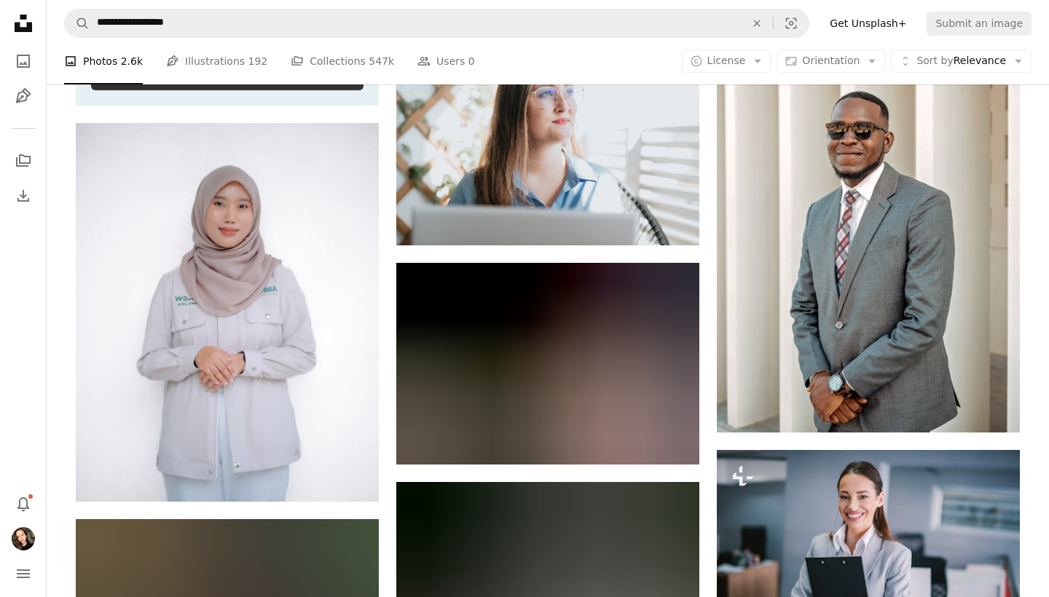
scroll to position [3554, 0]
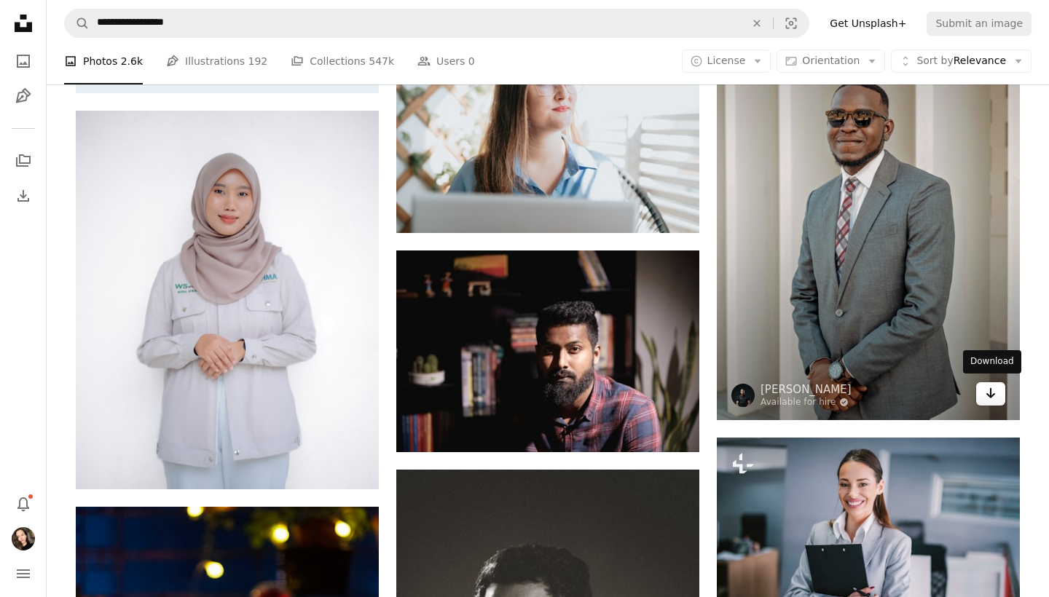
click at [995, 393] on icon "Arrow pointing down" at bounding box center [990, 392] width 12 height 17
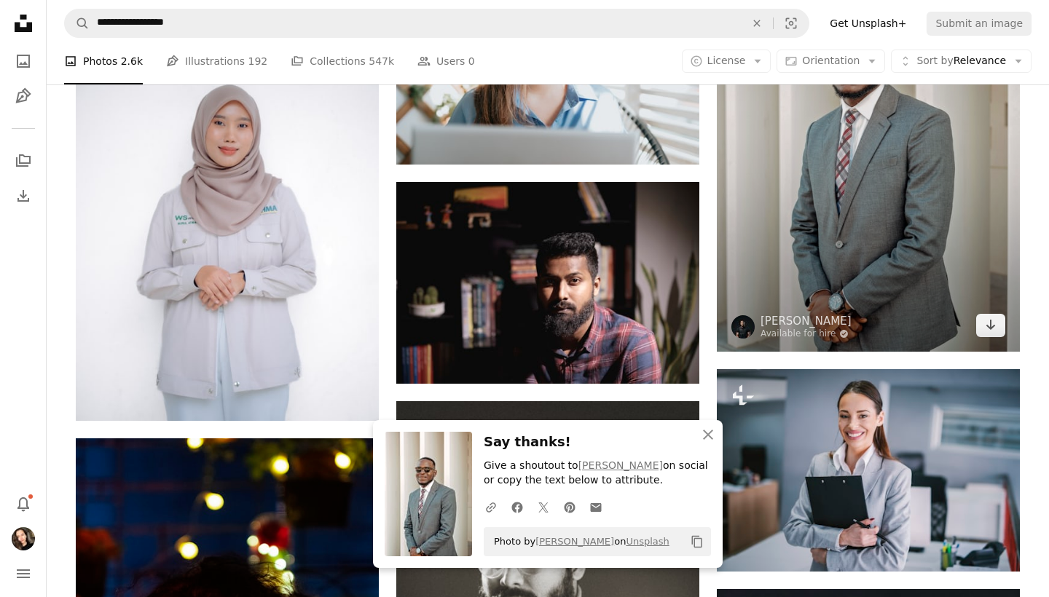
scroll to position [3844, 0]
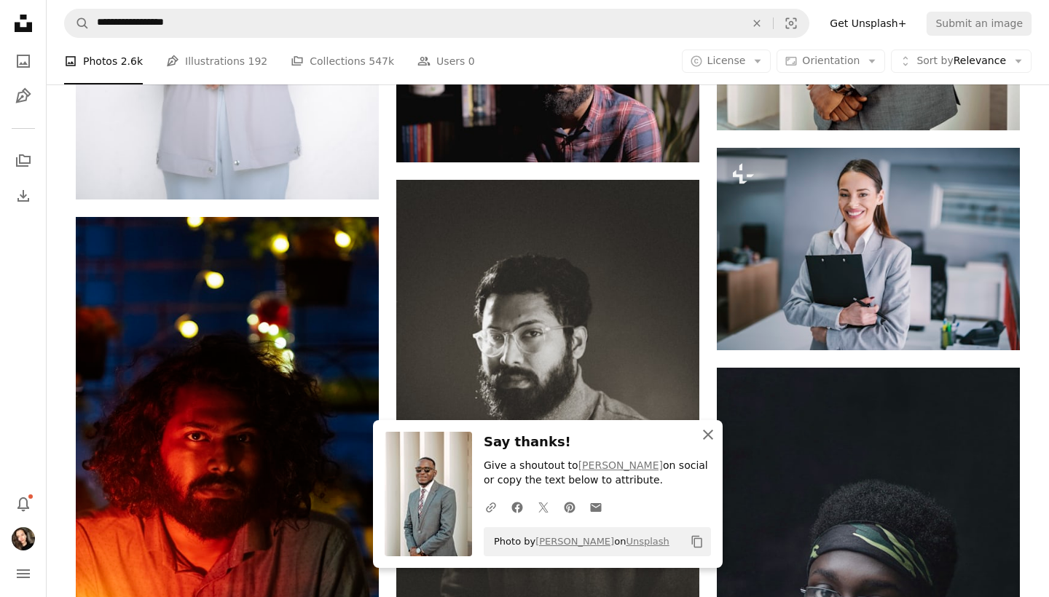
click at [706, 437] on icon "An X shape" at bounding box center [707, 434] width 17 height 17
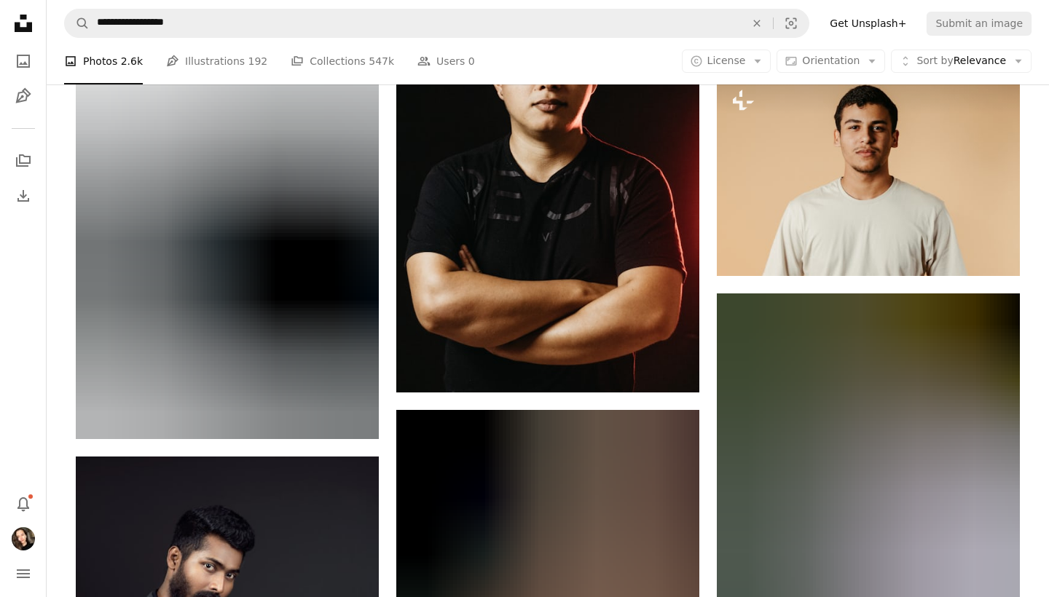
scroll to position [9010, 0]
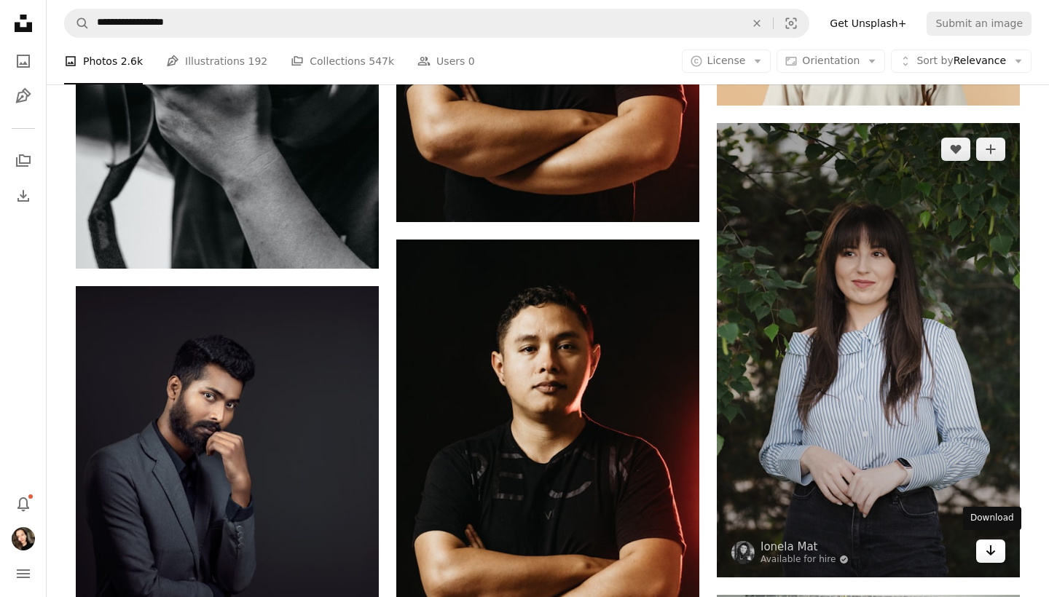
click at [992, 552] on icon "Arrow pointing down" at bounding box center [990, 550] width 12 height 17
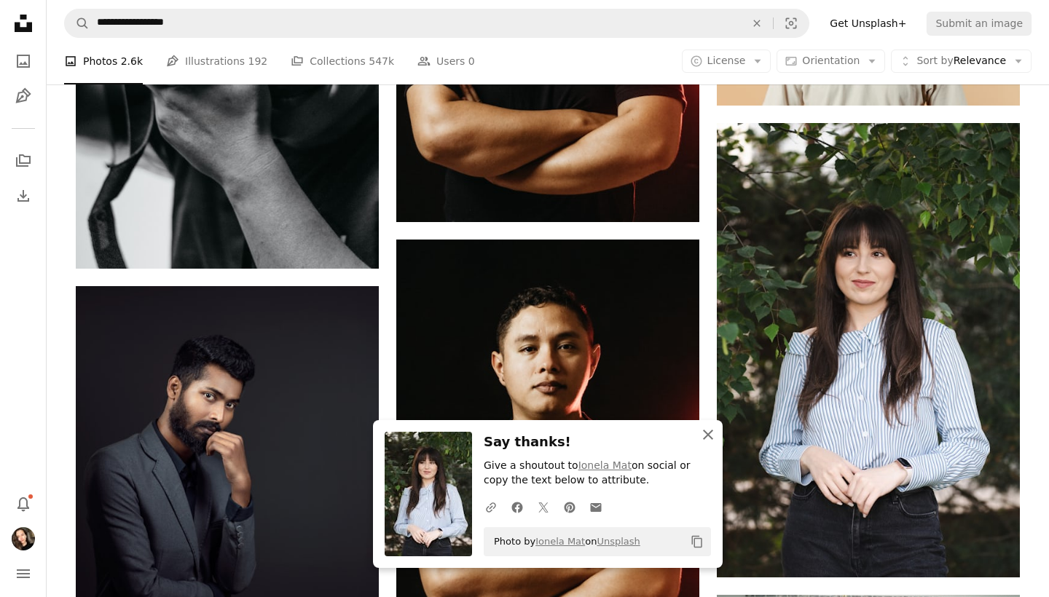
click at [713, 436] on icon "An X shape" at bounding box center [707, 434] width 17 height 17
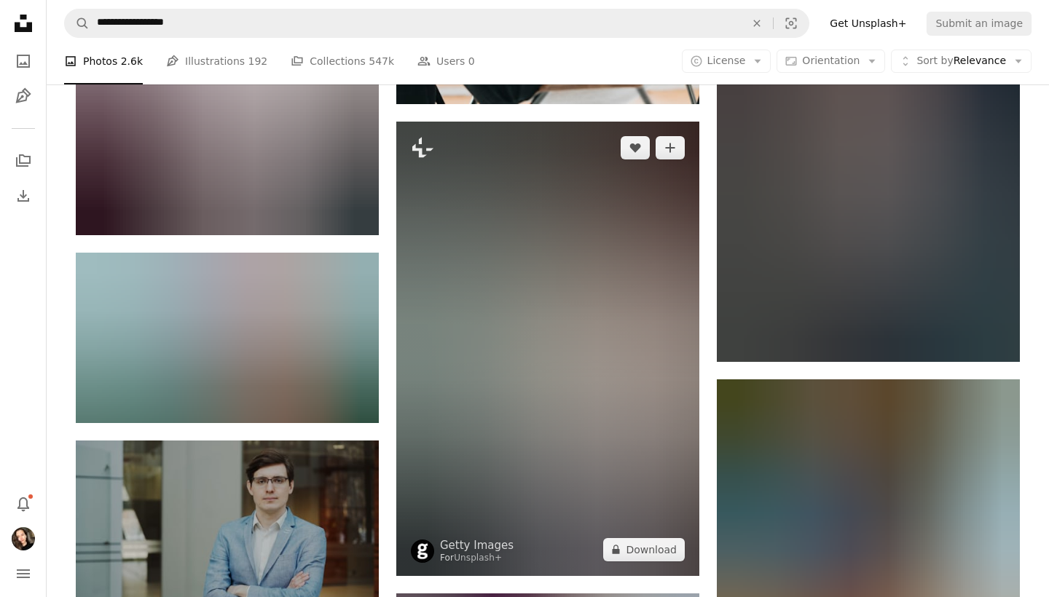
scroll to position [10385, 0]
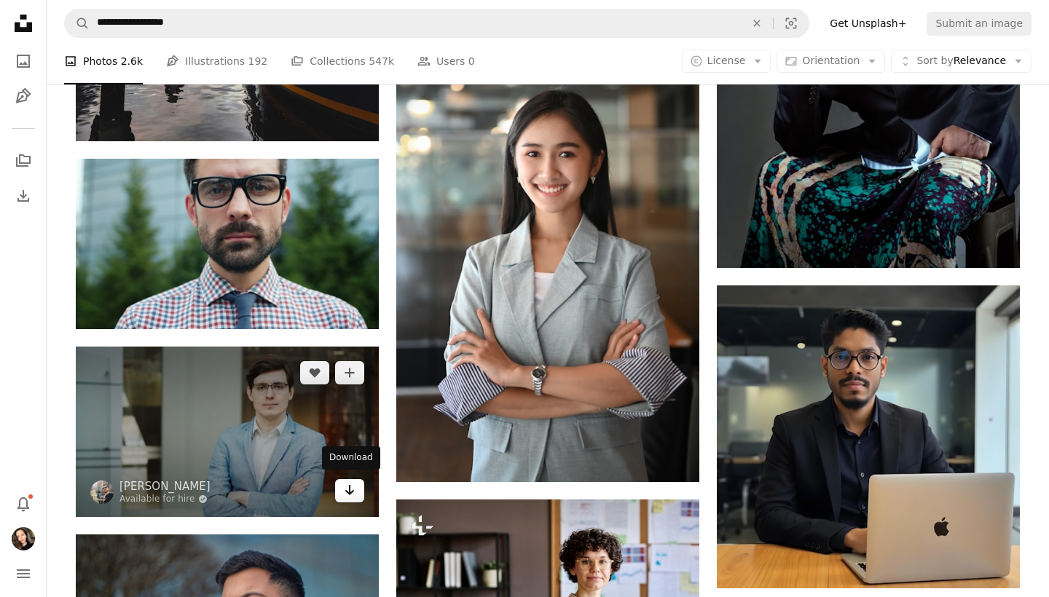
click at [344, 485] on icon "Arrow pointing down" at bounding box center [350, 489] width 12 height 17
